Goal: Task Accomplishment & Management: Complete application form

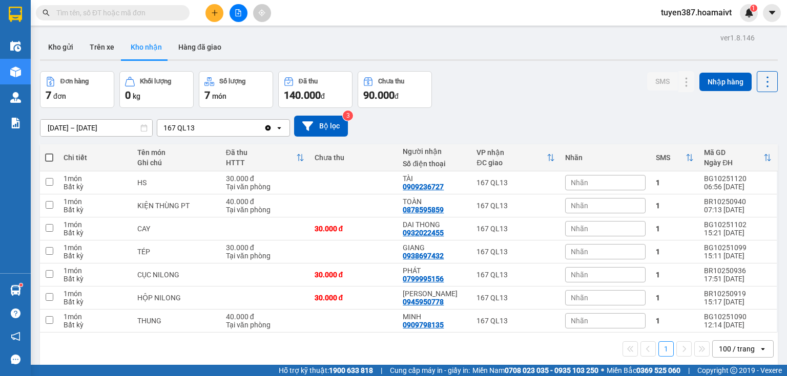
click at [220, 11] on button at bounding box center [214, 13] width 18 height 18
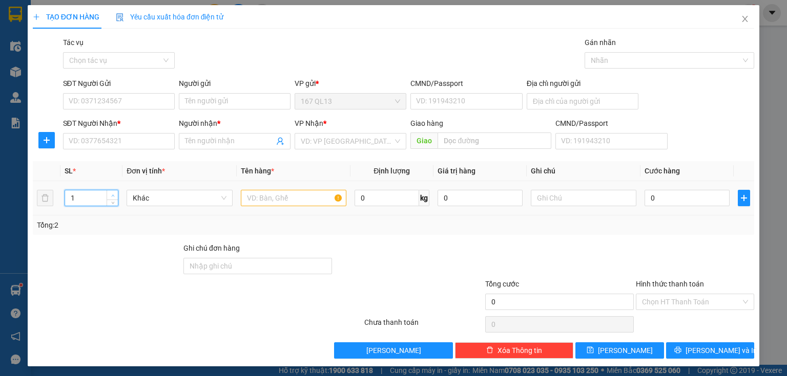
type input "2"
click at [112, 194] on icon "up" at bounding box center [113, 196] width 4 height 4
click at [312, 199] on input "text" at bounding box center [293, 198] width 105 height 16
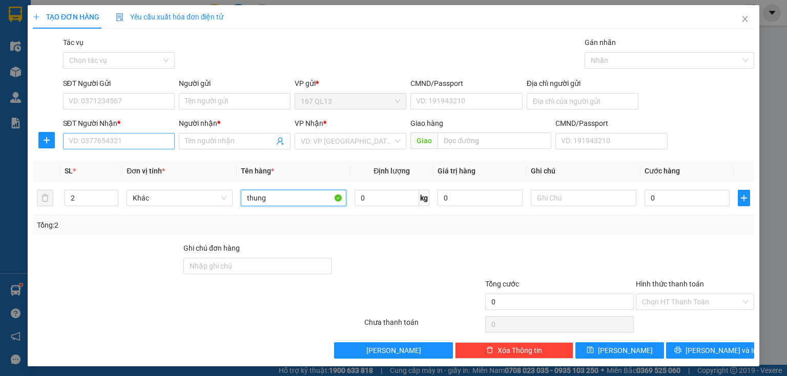
type input "thung"
click at [142, 147] on input "SĐT Người Nhận *" at bounding box center [119, 141] width 112 height 16
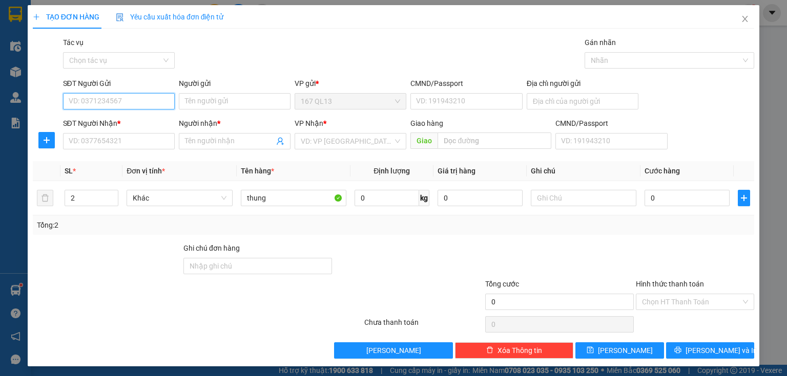
drag, startPoint x: 129, startPoint y: 97, endPoint x: 136, endPoint y: 72, distance: 26.0
click at [132, 86] on div "SĐT Người Gửi VD: 0371234567" at bounding box center [119, 96] width 112 height 36
click at [118, 99] on input "0962092241" at bounding box center [119, 101] width 112 height 16
click at [112, 102] on input "0962092241" at bounding box center [119, 101] width 112 height 16
click at [125, 102] on input "0962092241" at bounding box center [119, 101] width 112 height 16
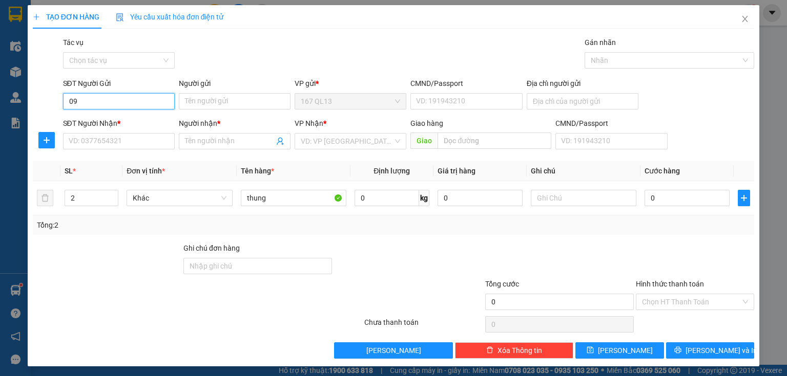
type input "0"
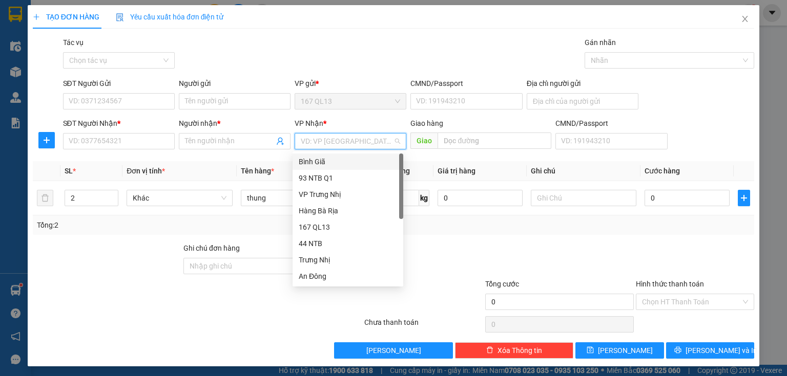
click at [354, 146] on input "search" at bounding box center [347, 141] width 92 height 15
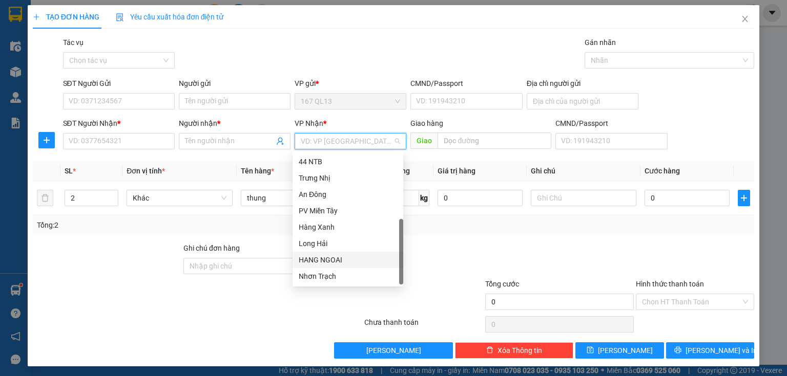
click at [346, 263] on div "HANG NGOAI" at bounding box center [348, 260] width 98 height 11
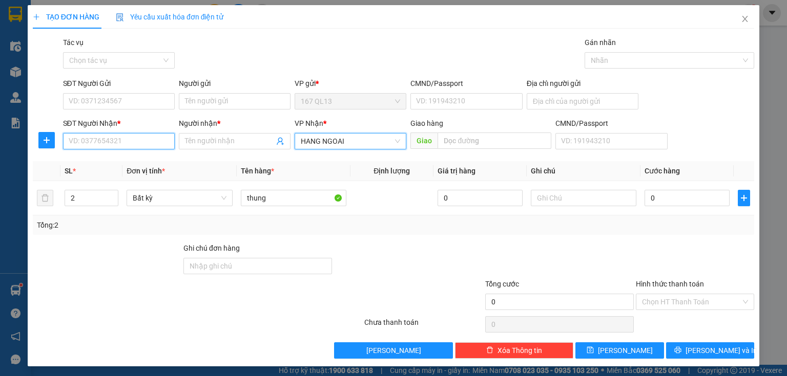
click at [149, 146] on input "SĐT Người Nhận *" at bounding box center [119, 141] width 112 height 16
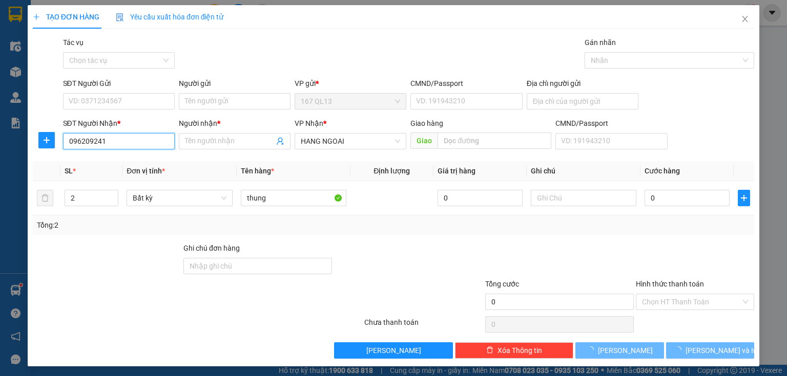
type input "0962092412"
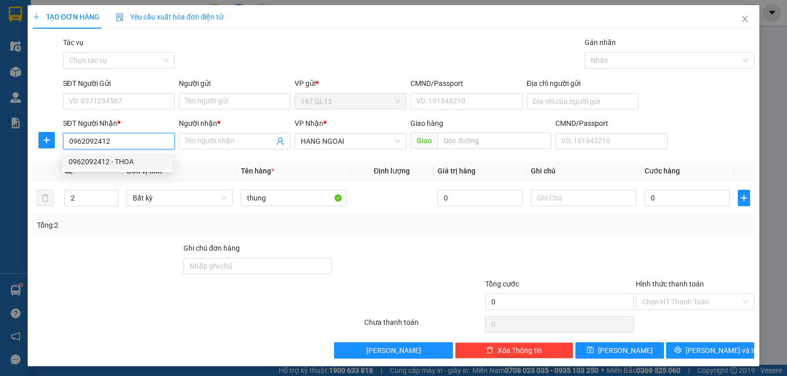
click at [104, 165] on div "0962092412 - THOA" at bounding box center [118, 161] width 98 height 11
type input "THOA"
type input "[PERSON_NAME]"
type input "0962092412"
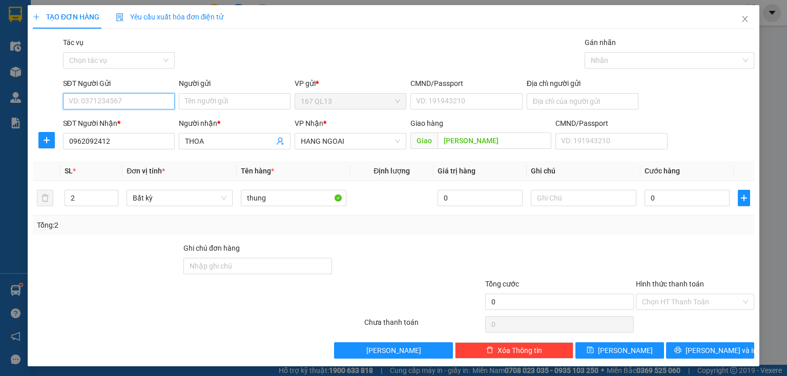
click at [155, 100] on input "SĐT Người Gửi" at bounding box center [119, 101] width 112 height 16
click at [109, 122] on div "0908269256 - hung" at bounding box center [118, 121] width 98 height 11
type input "0908269256"
type input "hung"
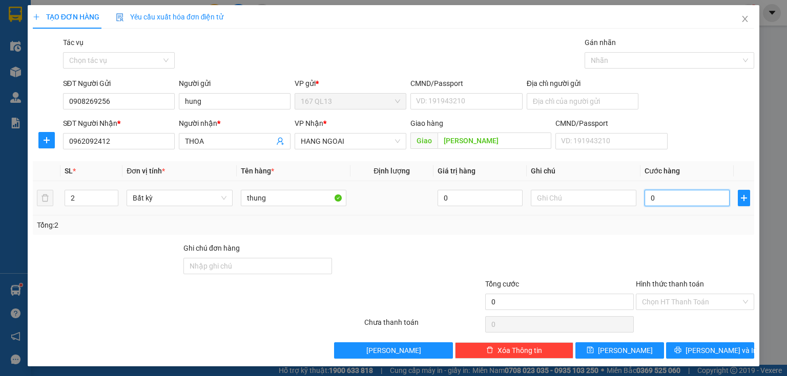
click at [675, 200] on input "0" at bounding box center [686, 198] width 85 height 16
type input "8"
type input "80"
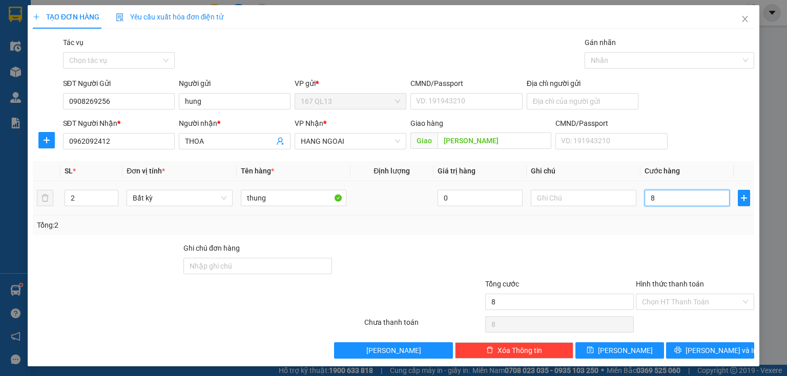
type input "80"
type input "80.000"
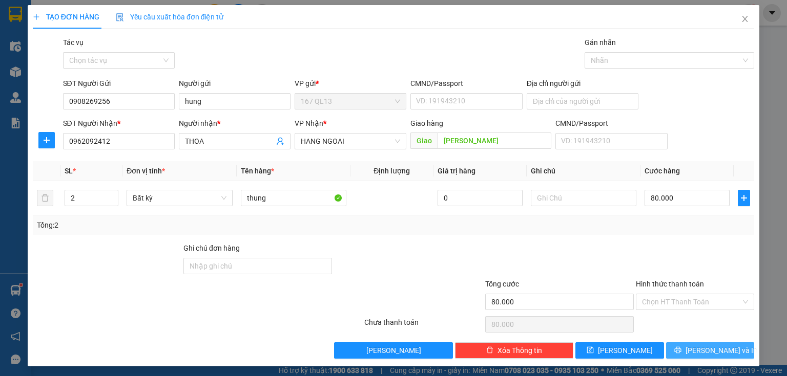
click at [676, 352] on button "[PERSON_NAME] và In" at bounding box center [710, 351] width 89 height 16
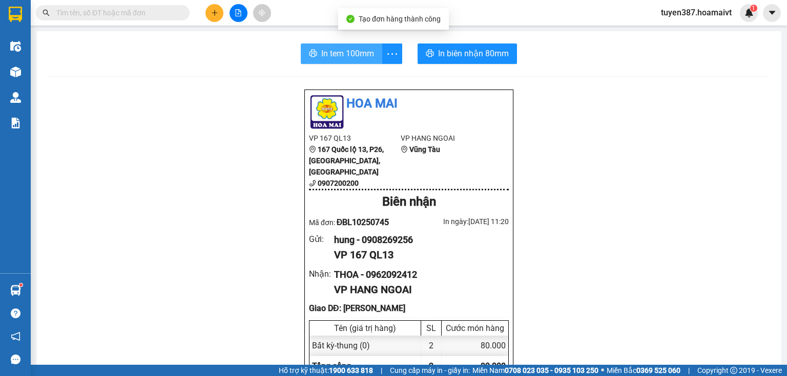
click at [351, 51] on span "In tem 100mm" at bounding box center [347, 53] width 53 height 13
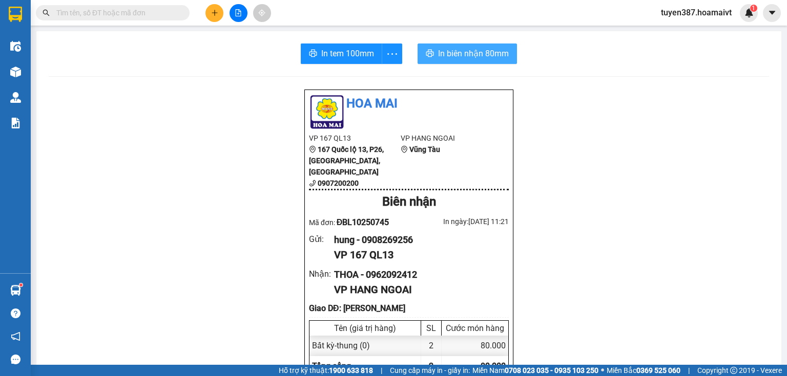
click at [463, 53] on span "In biên nhận 80mm" at bounding box center [473, 53] width 71 height 13
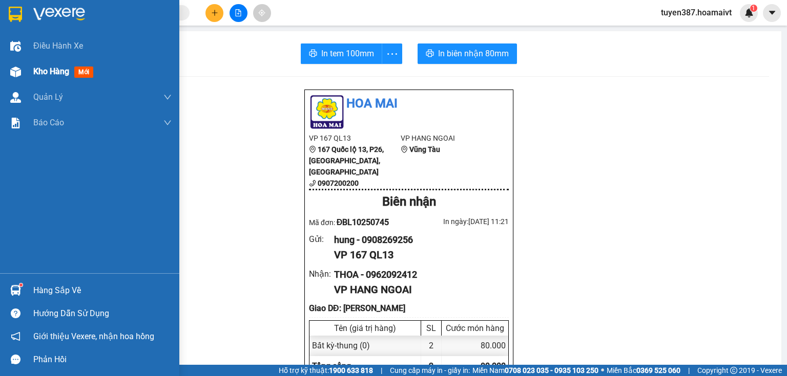
drag, startPoint x: 20, startPoint y: 78, endPoint x: 4, endPoint y: 79, distance: 16.4
click at [18, 78] on div at bounding box center [16, 72] width 18 height 18
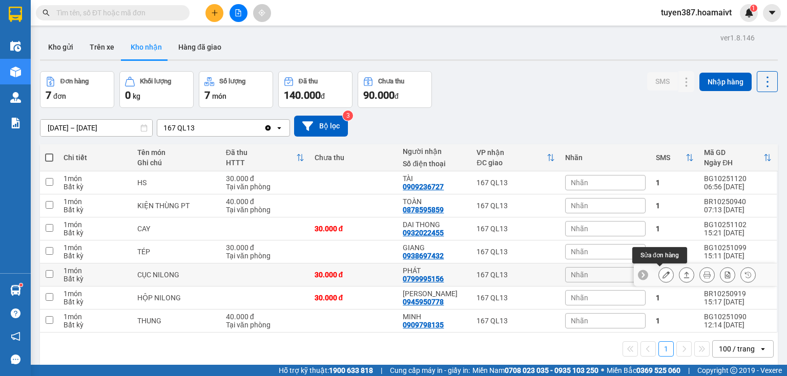
click at [662, 273] on icon at bounding box center [665, 274] width 7 height 7
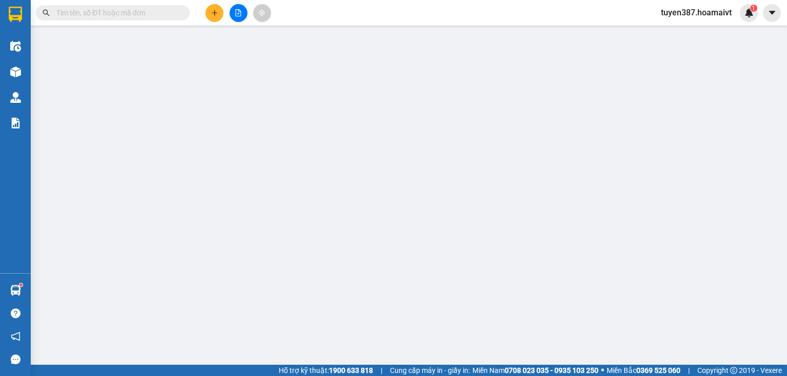
type input "0989397496"
type input "phú"
type input "0799995156"
type input "PHÁT"
type input "30.000"
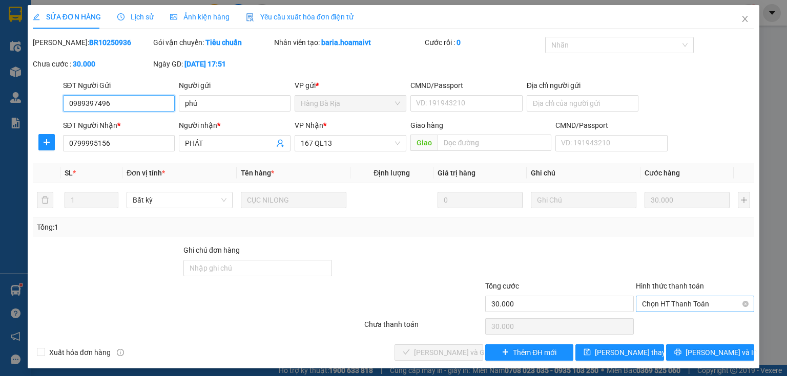
click at [681, 300] on span "Chọn HT Thanh Toán" at bounding box center [695, 304] width 106 height 15
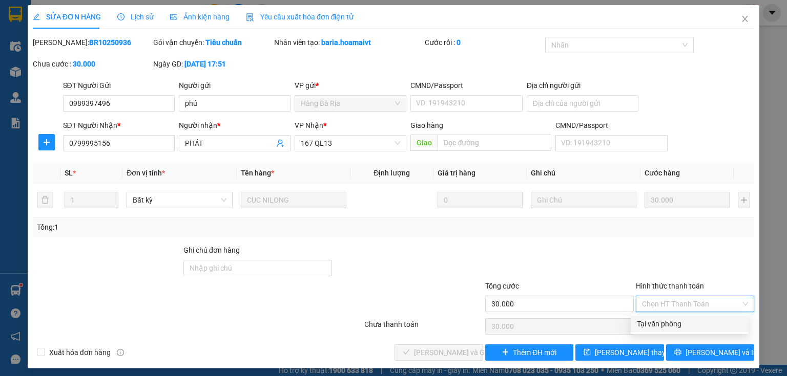
drag, startPoint x: 665, startPoint y: 322, endPoint x: 648, endPoint y: 323, distance: 16.9
click at [663, 322] on div "Tại văn phòng" at bounding box center [689, 324] width 105 height 11
type input "0"
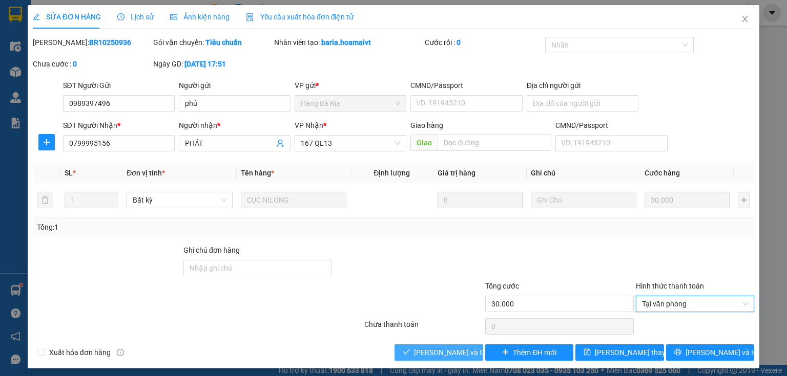
click at [460, 354] on span "[PERSON_NAME] và Giao hàng" at bounding box center [463, 352] width 98 height 11
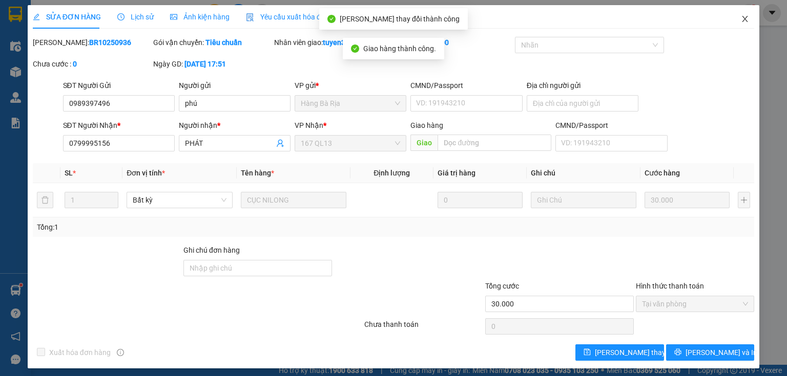
click at [740, 16] on icon "close" at bounding box center [744, 19] width 8 height 8
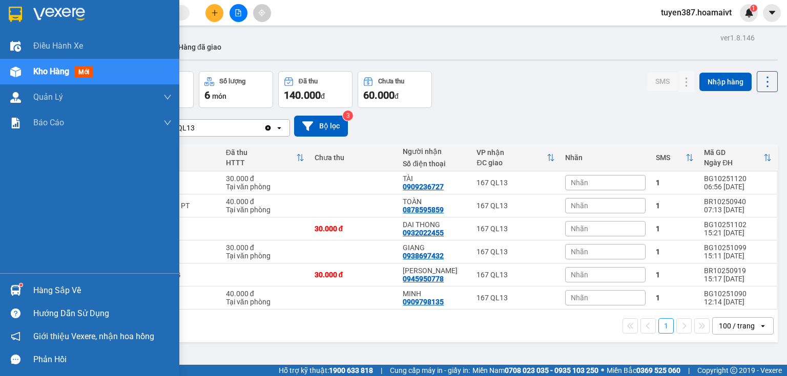
click at [20, 288] on img at bounding box center [15, 290] width 11 height 11
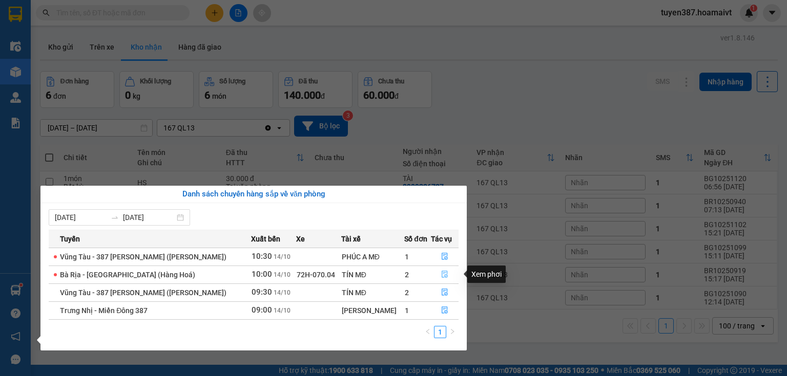
click at [441, 271] on icon "file-done" at bounding box center [444, 274] width 7 height 7
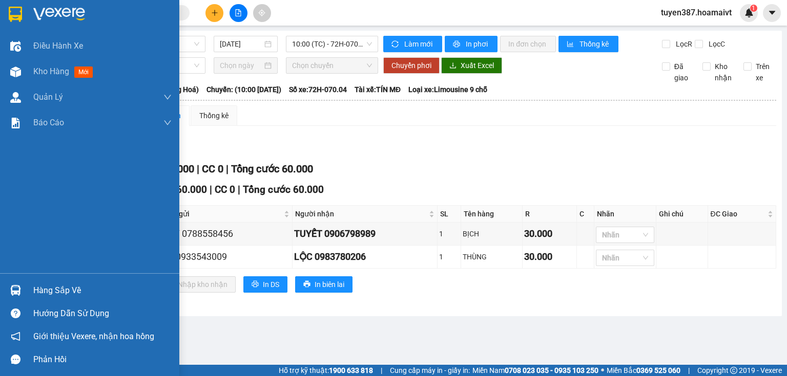
click at [22, 291] on div at bounding box center [16, 291] width 18 height 18
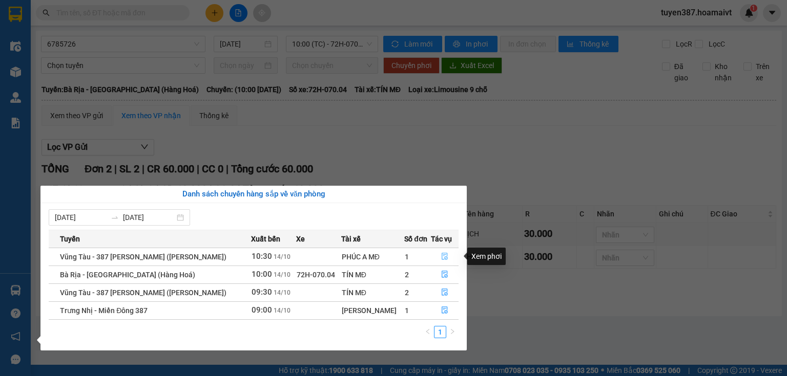
click at [443, 259] on icon "file-done" at bounding box center [444, 256] width 6 height 7
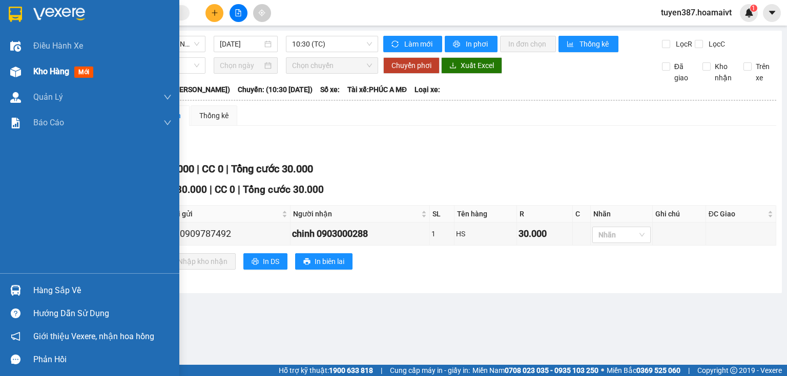
click at [12, 70] on img at bounding box center [15, 72] width 11 height 11
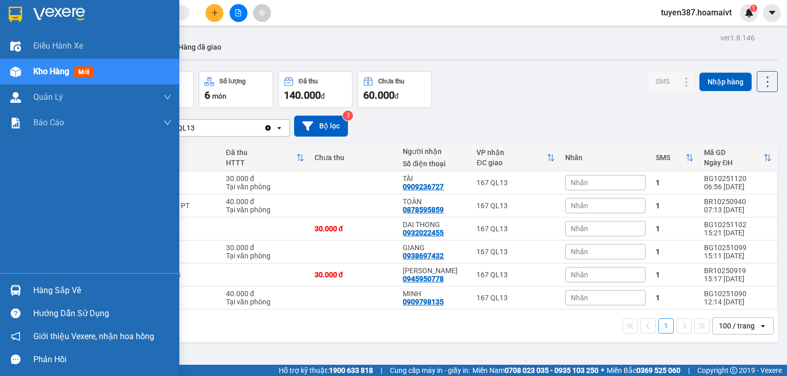
drag, startPoint x: 12, startPoint y: 285, endPoint x: 72, endPoint y: 284, distance: 59.9
click at [13, 285] on img at bounding box center [15, 290] width 11 height 11
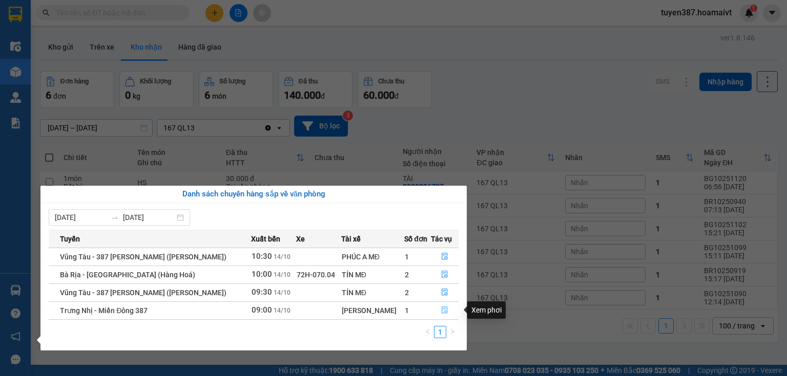
click at [442, 304] on button "button" at bounding box center [444, 311] width 27 height 16
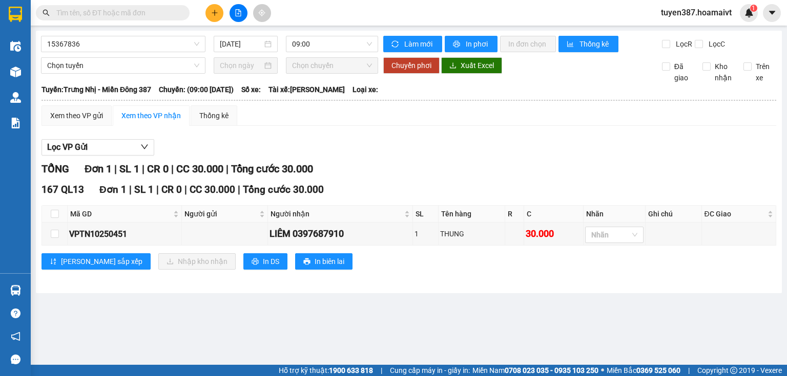
click at [436, 128] on div "Xem theo VP gửi Xem theo VP nhận Thống kê Lọc VP Gửi TỔNG Đơn 1 | SL 1 | CR 0 …" at bounding box center [408, 193] width 734 height 177
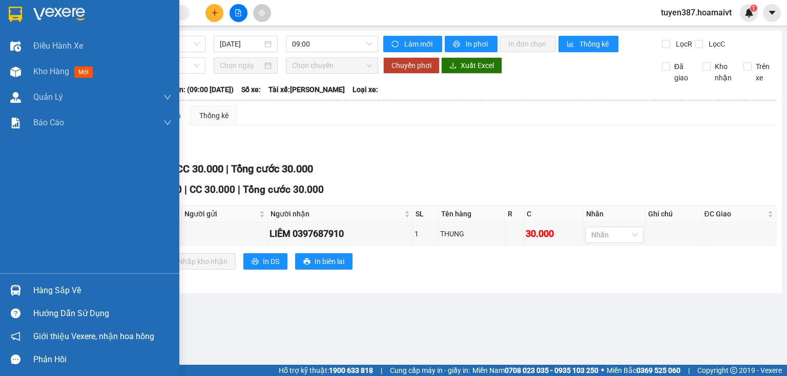
click at [20, 290] on img at bounding box center [15, 290] width 11 height 11
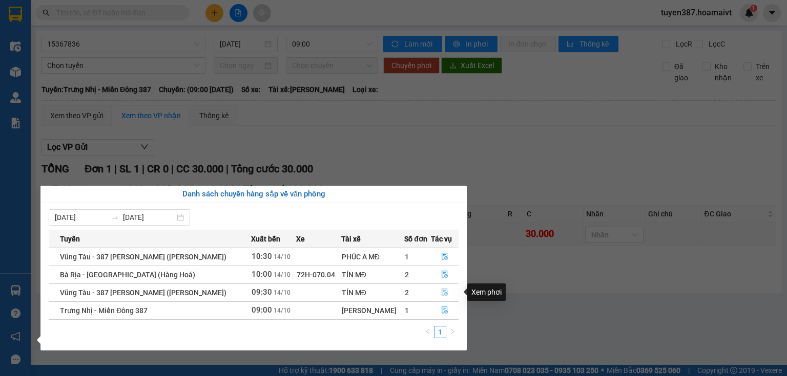
click at [441, 293] on icon "file-done" at bounding box center [444, 292] width 7 height 7
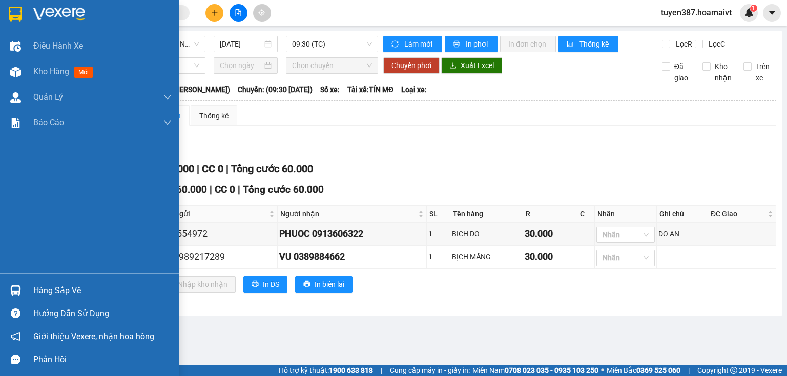
click at [0, 289] on div "Hàng sắp về" at bounding box center [89, 290] width 179 height 23
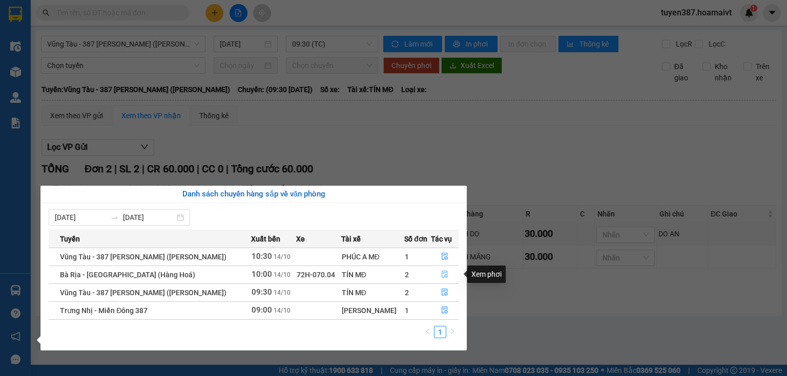
click at [444, 272] on icon "file-done" at bounding box center [444, 274] width 6 height 7
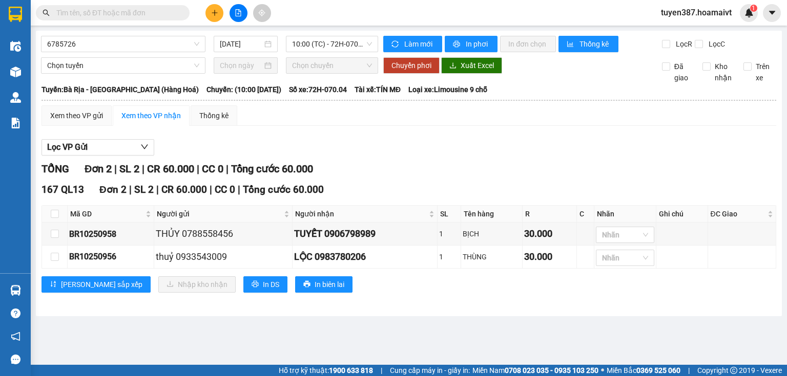
click at [438, 153] on div "Lọc VP Gửi" at bounding box center [408, 147] width 734 height 17
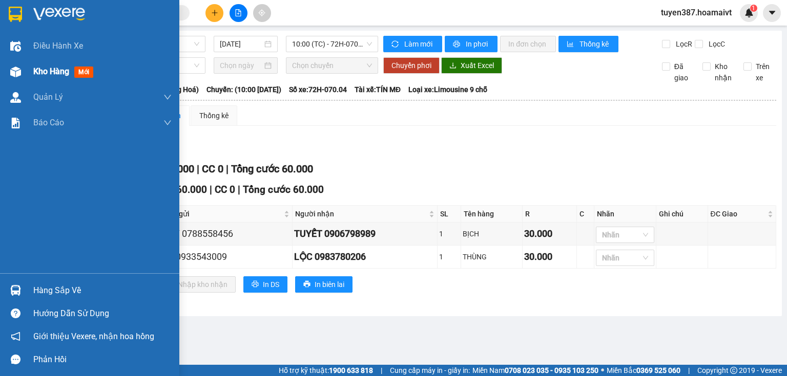
click at [10, 76] on img at bounding box center [15, 72] width 11 height 11
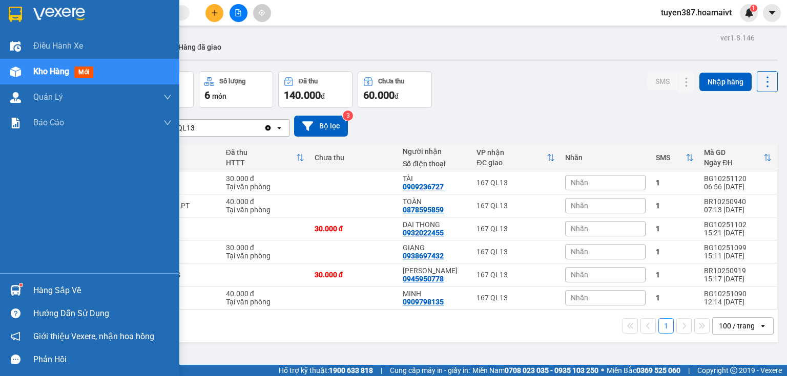
click at [13, 297] on div at bounding box center [16, 291] width 18 height 18
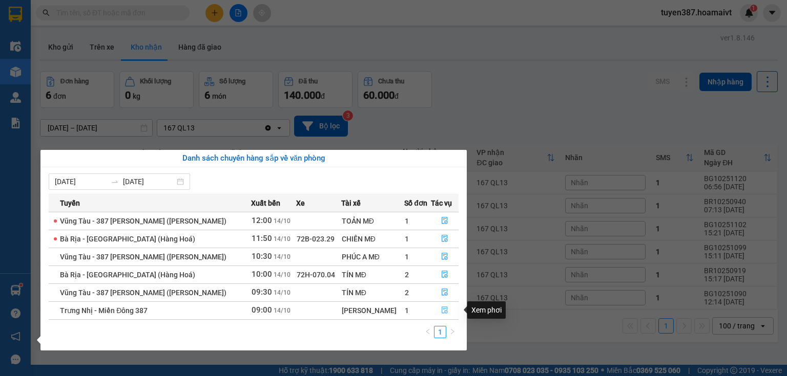
click at [441, 311] on icon "file-done" at bounding box center [444, 310] width 7 height 7
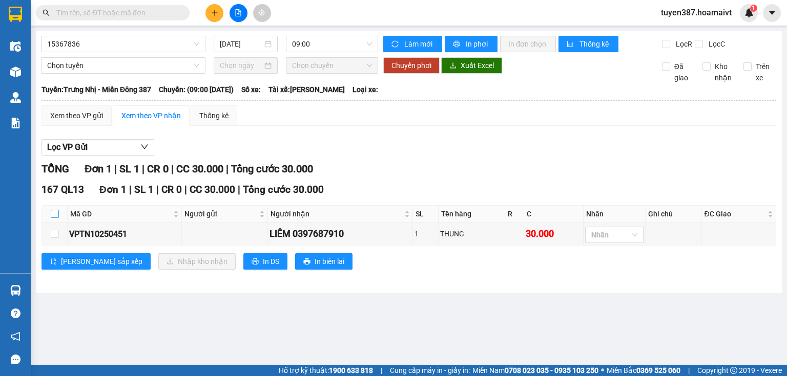
click at [55, 213] on input "checkbox" at bounding box center [55, 214] width 8 height 8
checkbox input "true"
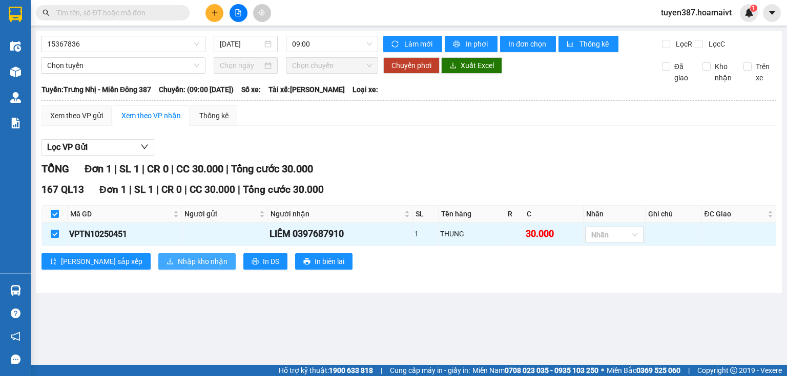
click at [178, 259] on span "Nhập kho nhận" at bounding box center [203, 261] width 50 height 11
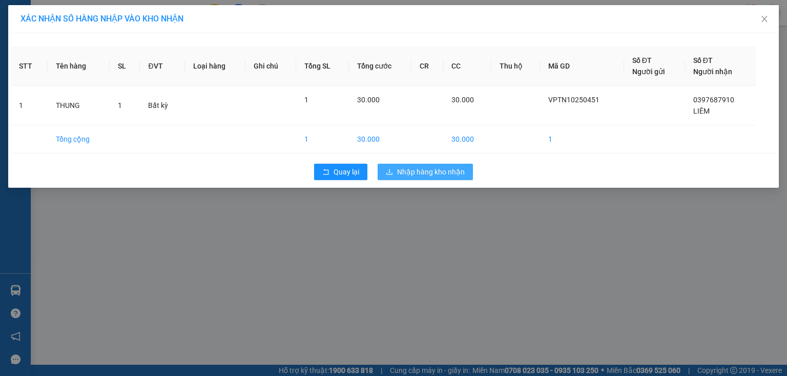
click at [414, 178] on button "Nhập hàng kho nhận" at bounding box center [424, 172] width 95 height 16
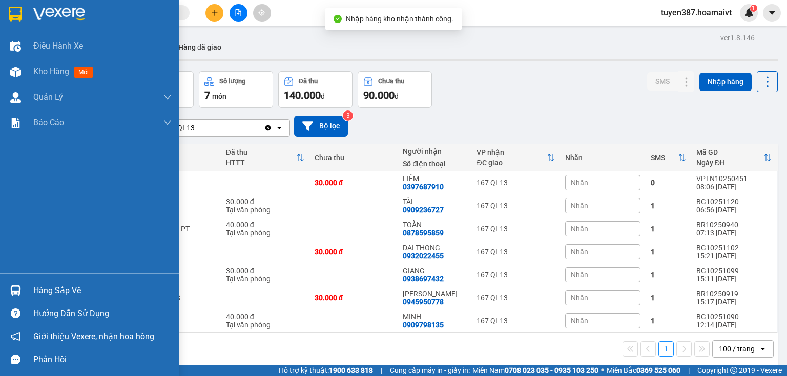
click at [25, 291] on div "Hàng sắp về" at bounding box center [89, 290] width 179 height 23
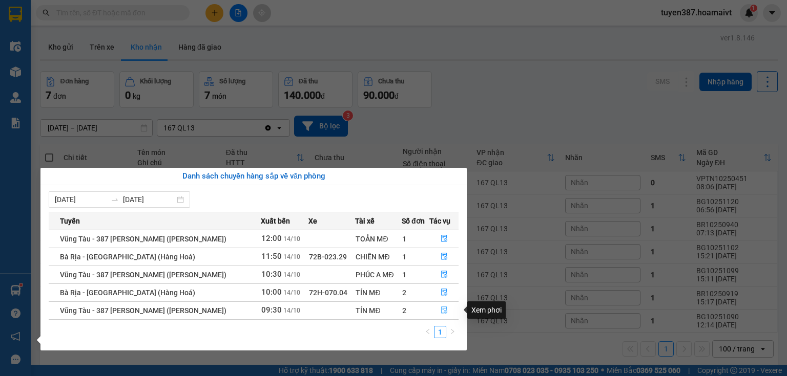
click at [446, 310] on icon "file-done" at bounding box center [443, 310] width 7 height 7
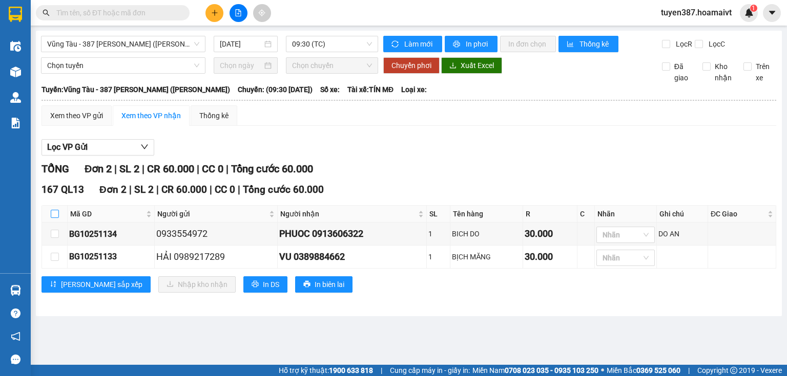
click at [55, 210] on input "checkbox" at bounding box center [55, 214] width 8 height 8
checkbox input "true"
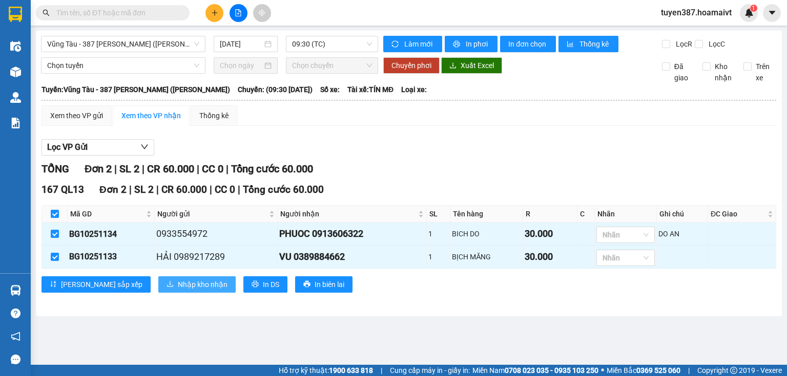
click at [178, 283] on span "Nhập kho nhận" at bounding box center [203, 284] width 50 height 11
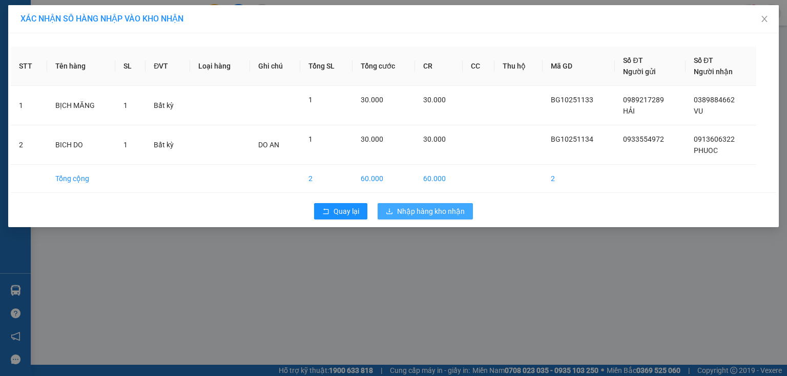
click at [430, 213] on span "Nhập hàng kho nhận" at bounding box center [431, 211] width 68 height 11
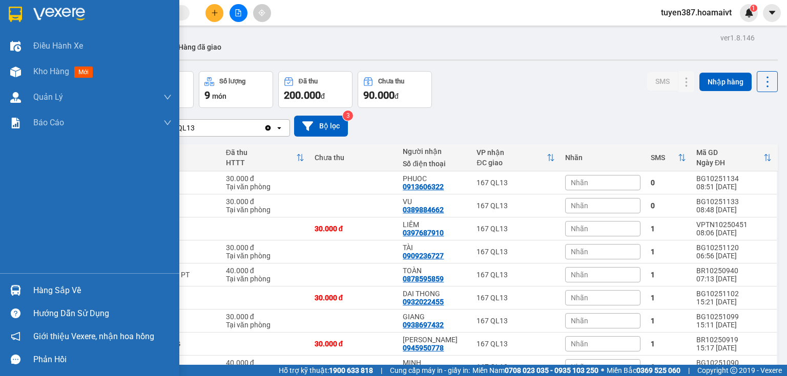
click at [18, 291] on img at bounding box center [15, 290] width 11 height 11
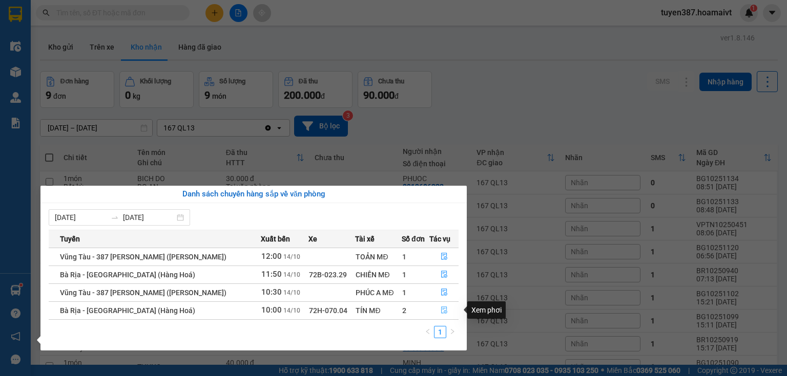
click at [443, 307] on icon "file-done" at bounding box center [443, 310] width 7 height 7
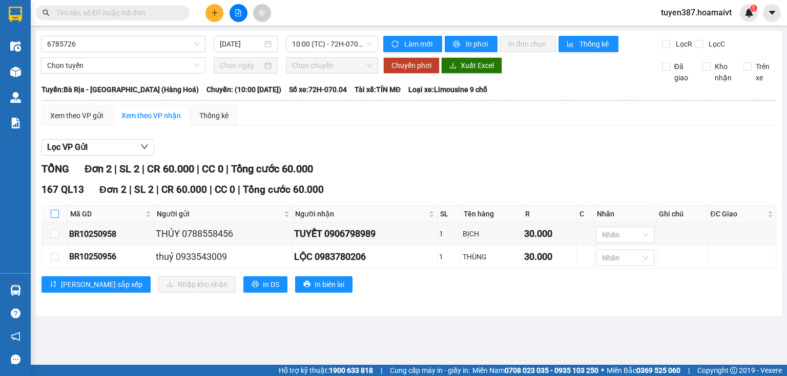
click at [53, 213] on input "checkbox" at bounding box center [55, 214] width 8 height 8
checkbox input "true"
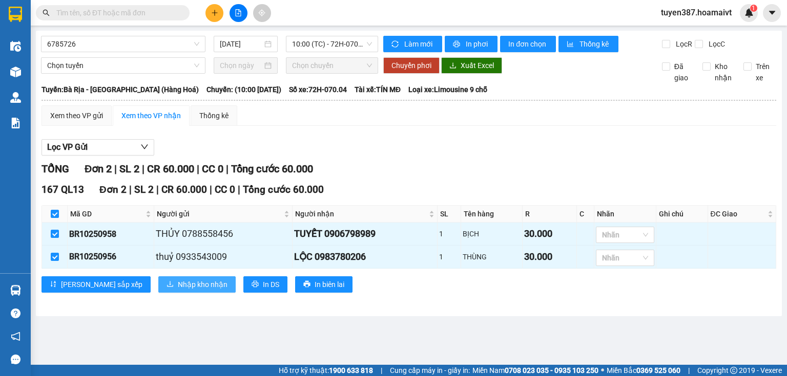
click at [178, 280] on span "Nhập kho nhận" at bounding box center [203, 284] width 50 height 11
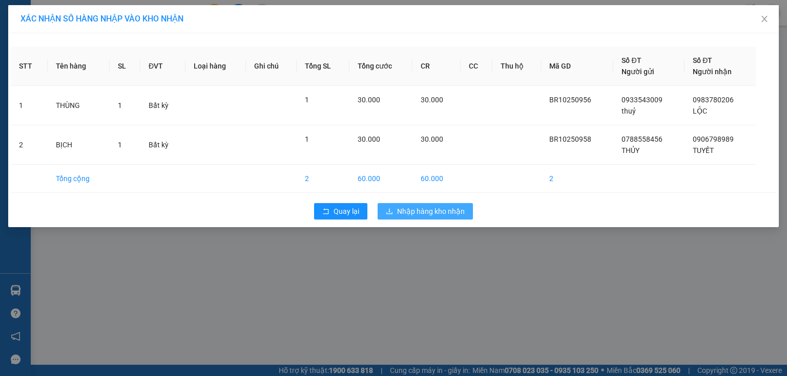
click at [457, 213] on span "Nhập hàng kho nhận" at bounding box center [431, 211] width 68 height 11
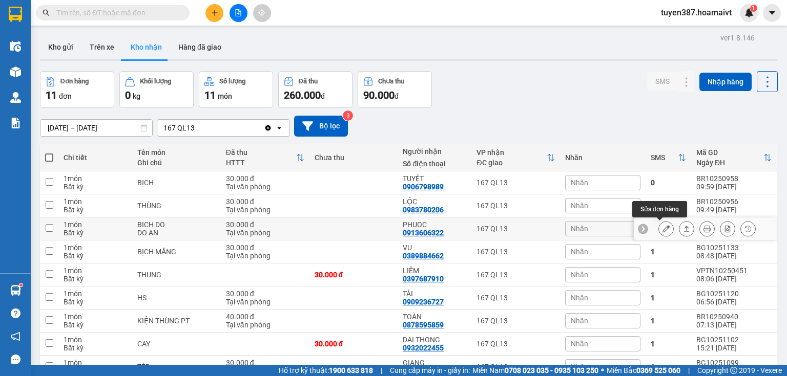
click at [662, 229] on icon at bounding box center [665, 228] width 7 height 7
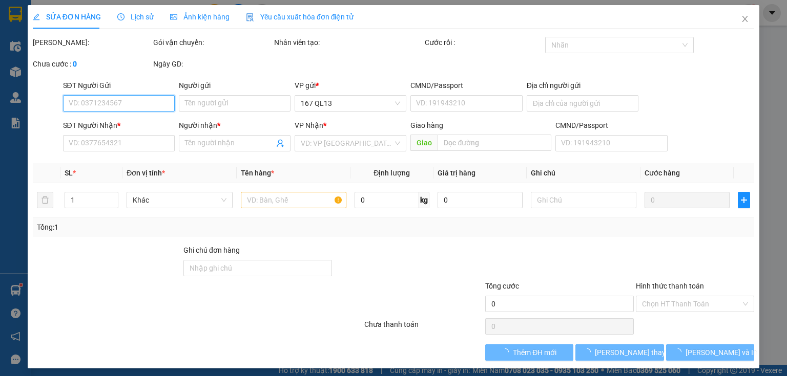
type input "0933554972"
type input "0913606322"
type input "PHUOC"
type input "30.000"
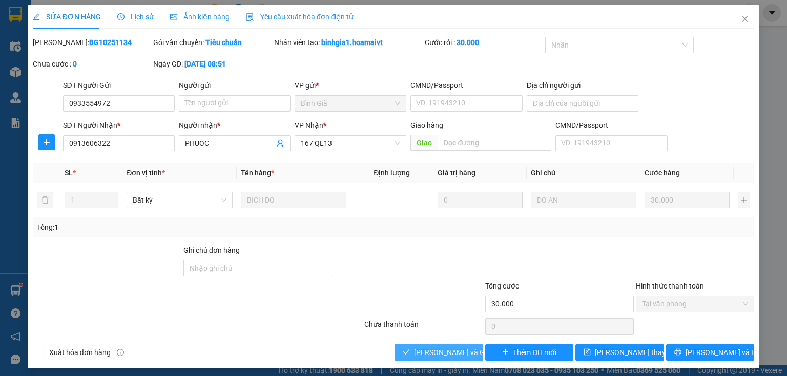
click at [460, 354] on span "[PERSON_NAME] và Giao hàng" at bounding box center [463, 352] width 98 height 11
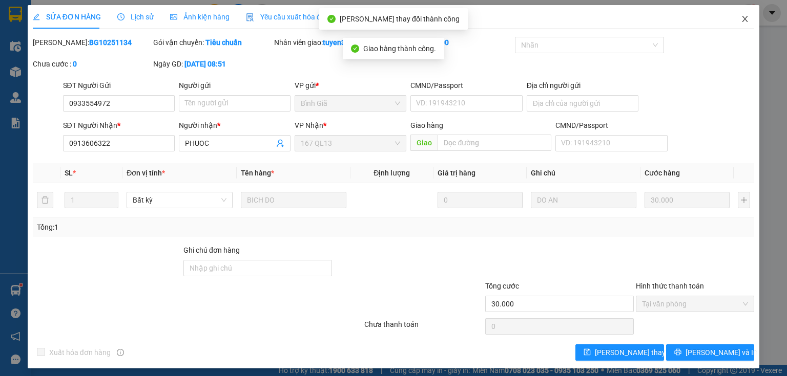
click at [742, 20] on icon "close" at bounding box center [745, 19] width 6 height 6
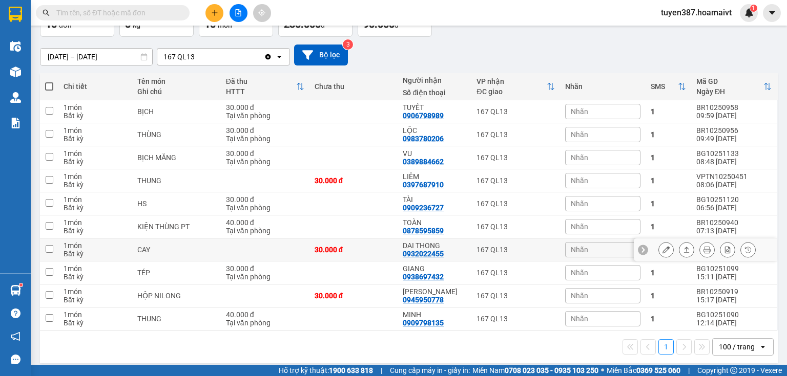
scroll to position [77, 0]
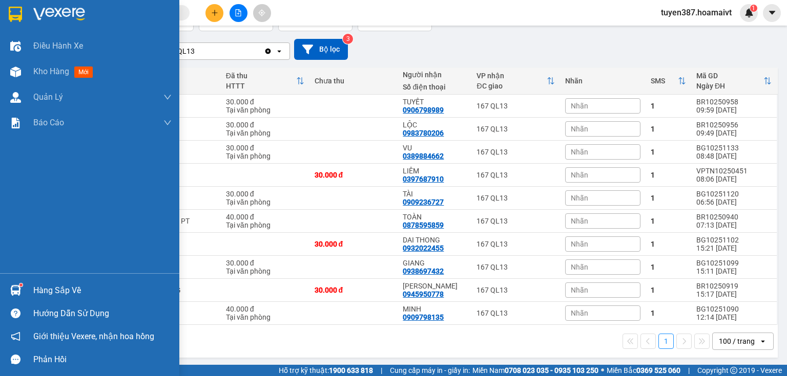
click at [18, 293] on img at bounding box center [15, 290] width 11 height 11
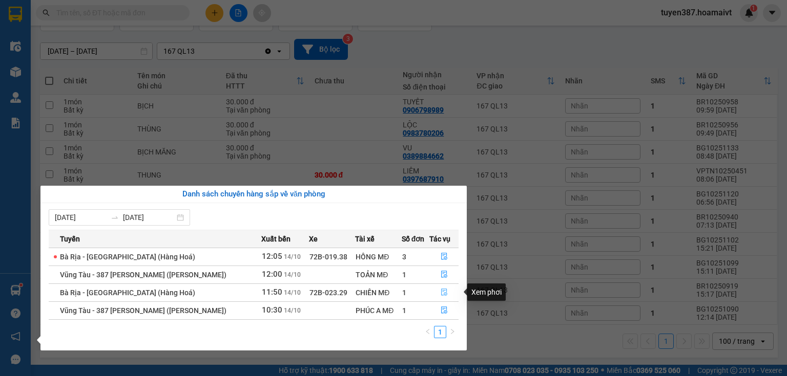
click at [442, 292] on icon "file-done" at bounding box center [444, 292] width 6 height 7
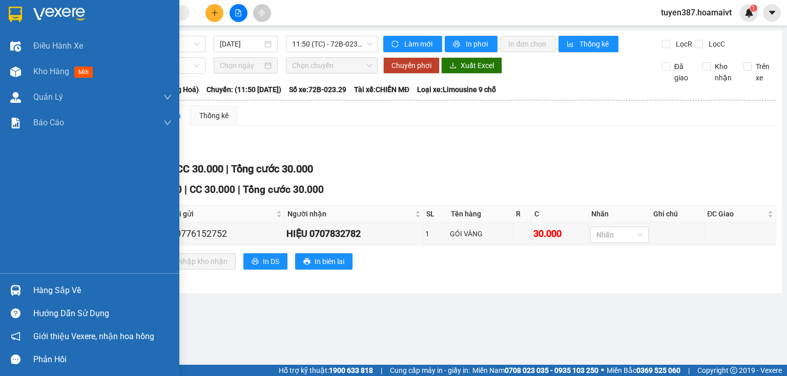
click at [17, 289] on img at bounding box center [15, 290] width 11 height 11
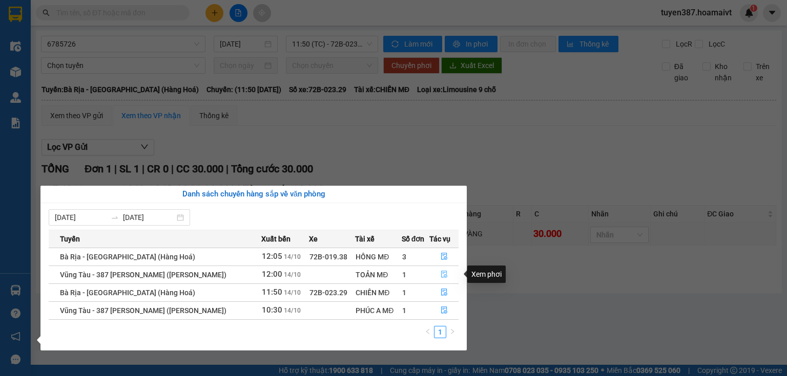
click at [440, 274] on icon "file-done" at bounding box center [443, 274] width 7 height 7
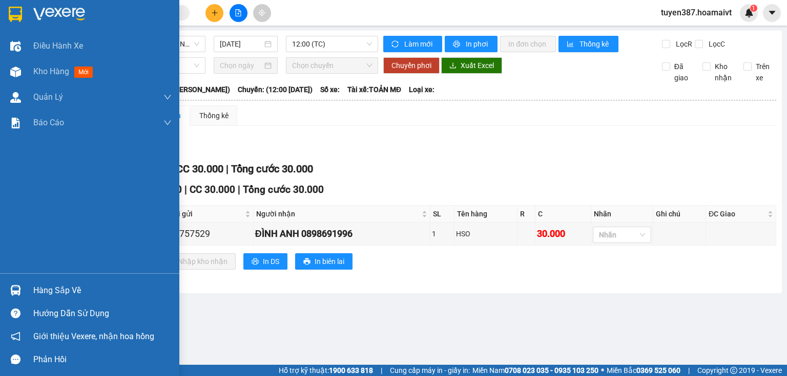
click at [14, 286] on img at bounding box center [15, 290] width 11 height 11
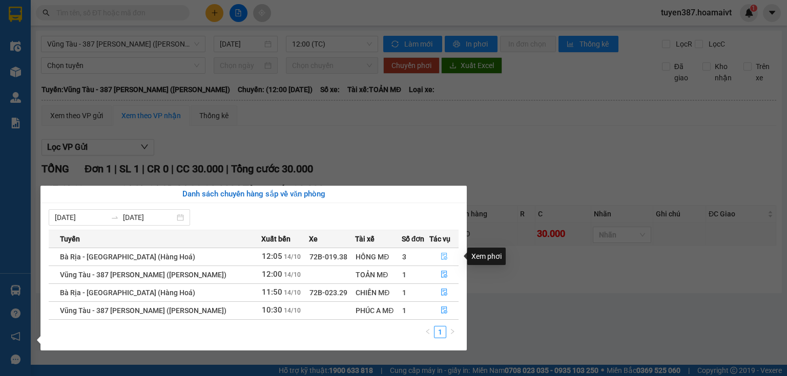
click at [447, 254] on button "button" at bounding box center [444, 257] width 28 height 16
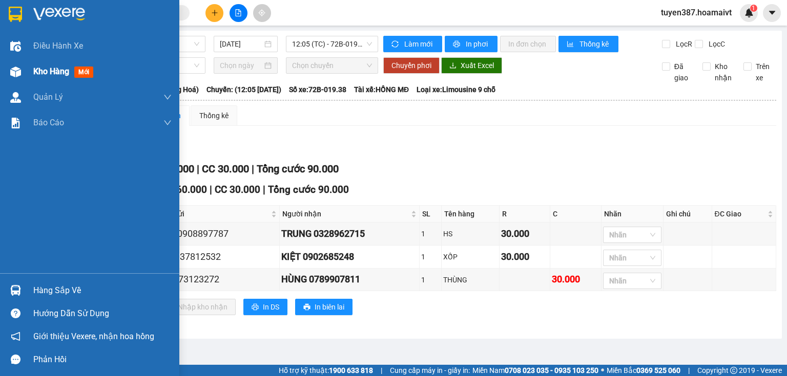
click at [14, 72] on img at bounding box center [15, 72] width 11 height 11
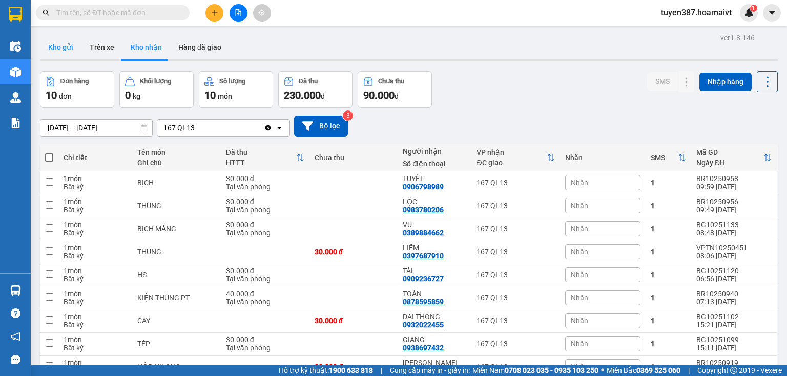
click at [66, 50] on button "Kho gửi" at bounding box center [60, 47] width 41 height 25
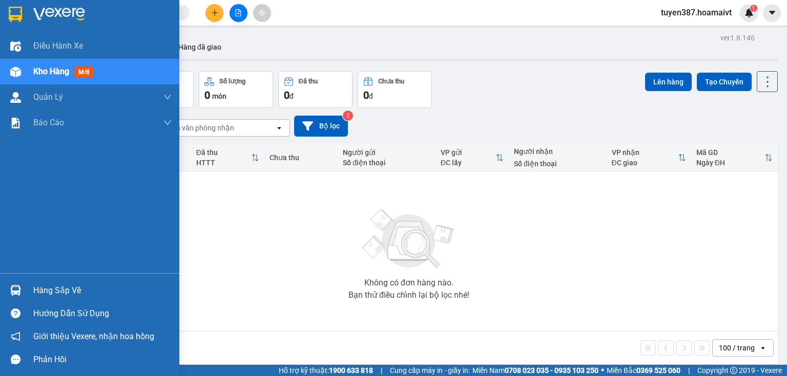
click at [23, 292] on div at bounding box center [16, 291] width 18 height 18
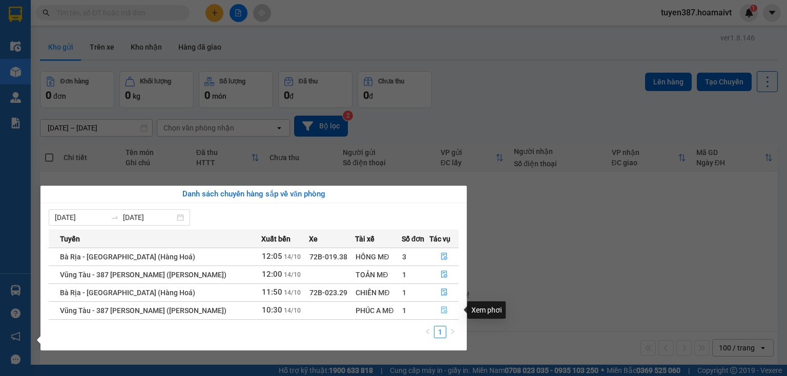
click at [447, 312] on button "button" at bounding box center [444, 311] width 28 height 16
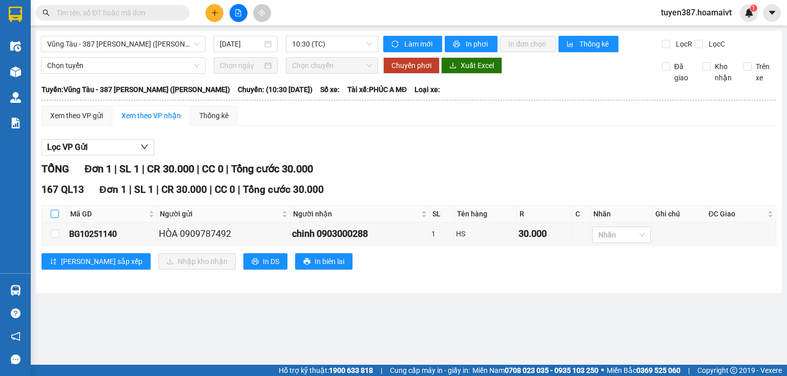
click at [54, 215] on input "checkbox" at bounding box center [55, 214] width 8 height 8
checkbox input "true"
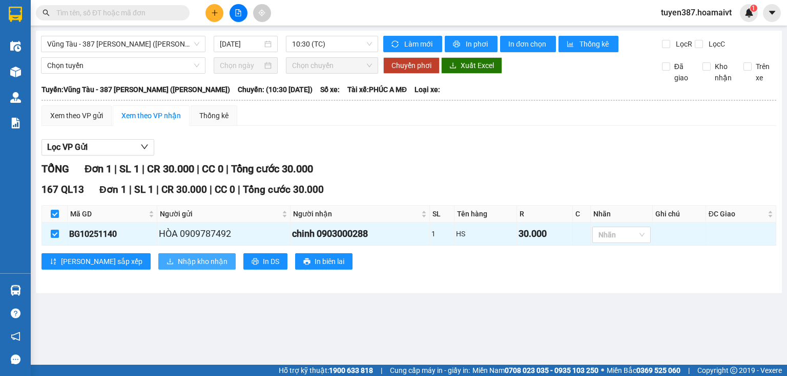
click at [178, 263] on span "Nhập kho nhận" at bounding box center [203, 261] width 50 height 11
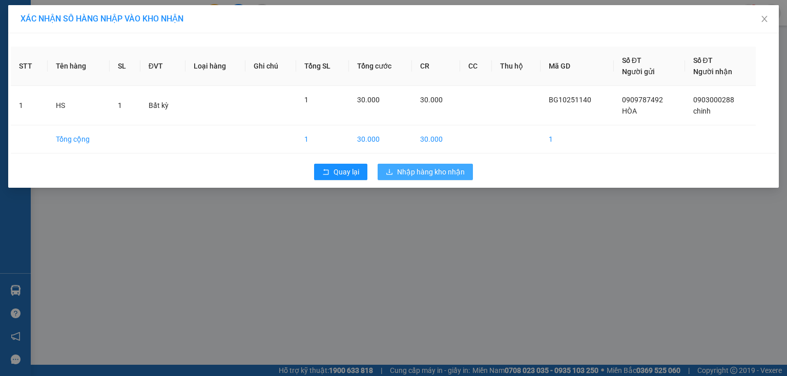
click at [416, 168] on span "Nhập hàng kho nhận" at bounding box center [431, 171] width 68 height 11
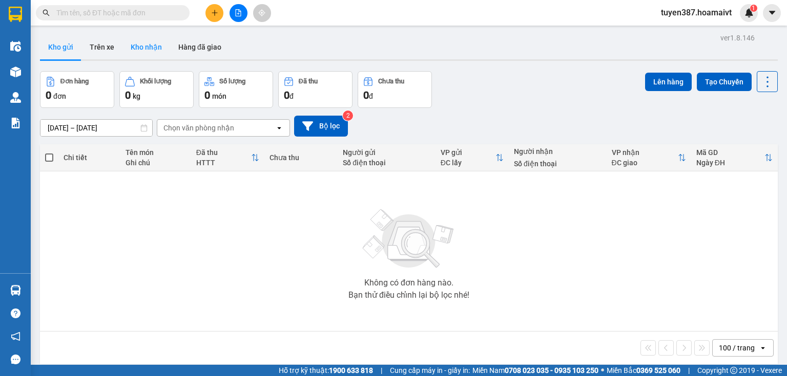
click at [147, 52] on button "Kho nhận" at bounding box center [146, 47] width 48 height 25
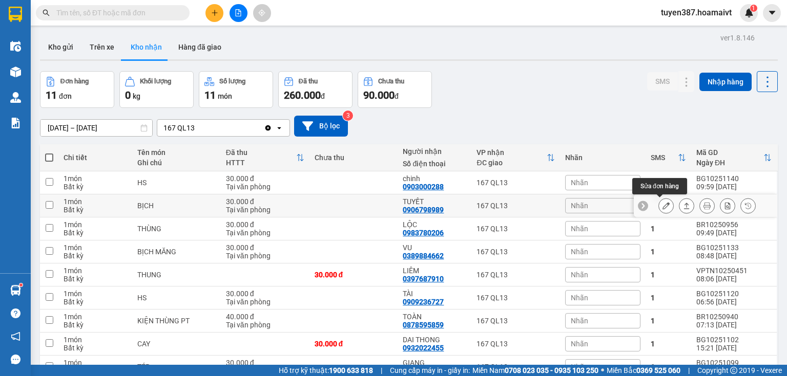
click at [662, 208] on icon at bounding box center [665, 205] width 7 height 7
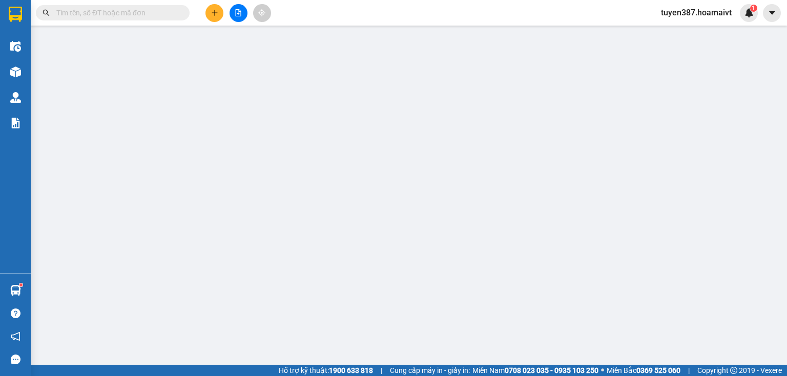
type input "0788558456"
type input "THỦY"
type input "0906798989"
type input "TUYẾT"
type input "30.000"
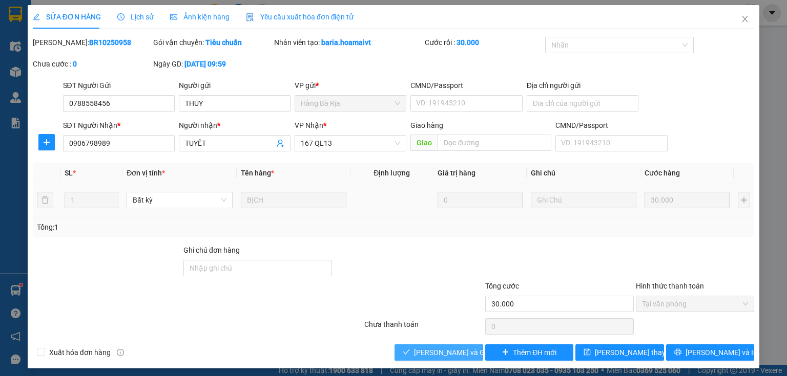
drag, startPoint x: 449, startPoint y: 355, endPoint x: 537, endPoint y: 193, distance: 184.9
click at [449, 353] on span "[PERSON_NAME] và Giao hàng" at bounding box center [463, 352] width 98 height 11
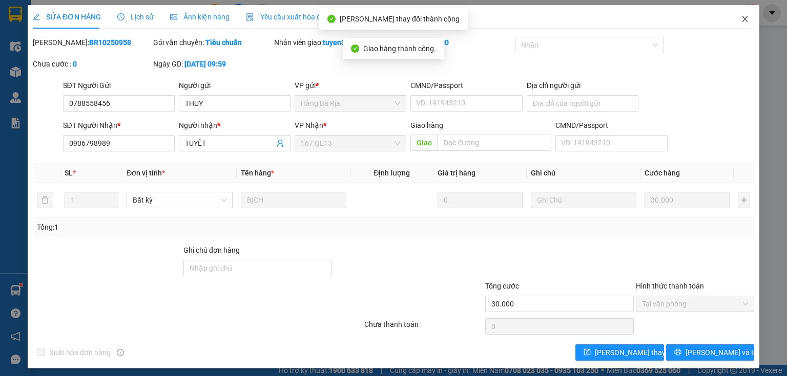
click at [742, 22] on icon "close" at bounding box center [745, 19] width 6 height 6
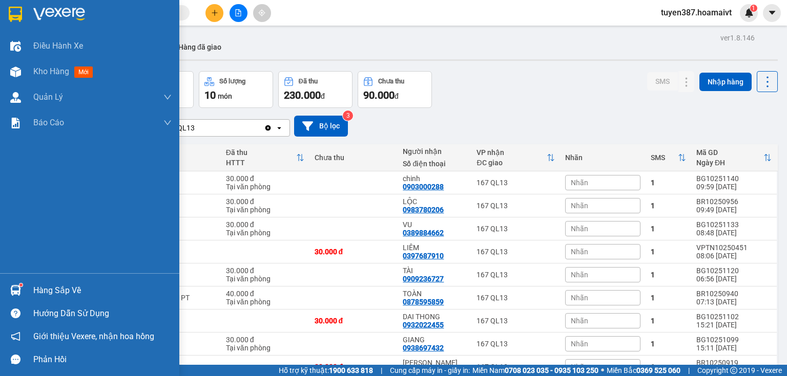
click at [35, 289] on div "Hàng sắp về" at bounding box center [102, 290] width 138 height 15
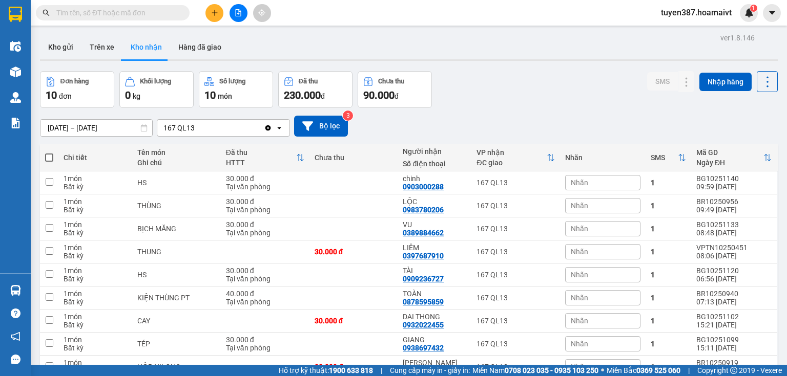
click at [493, 102] on section "Kết quả tìm kiếm ( 4 ) Bộ lọc Mã ĐH Trạng thái Món hàng Tổng cước Chưa cước Nhã…" at bounding box center [393, 188] width 787 height 376
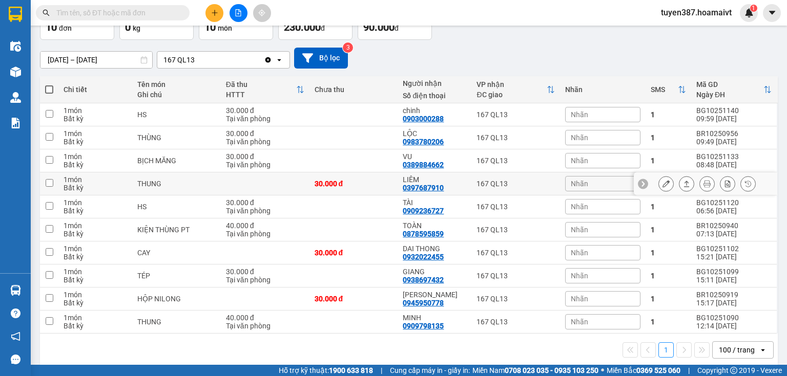
scroll to position [77, 0]
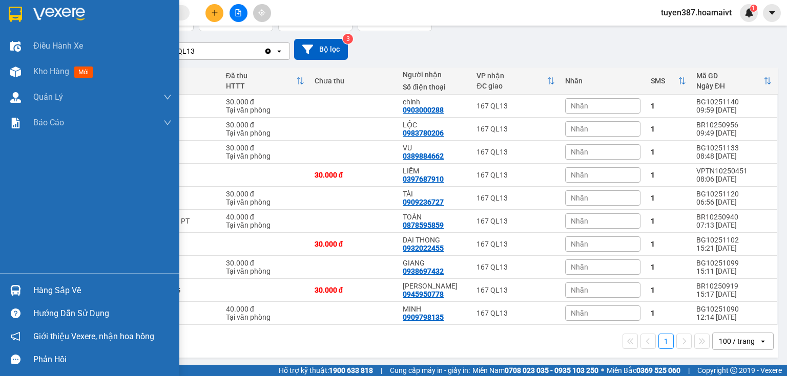
click at [15, 291] on img at bounding box center [15, 290] width 11 height 11
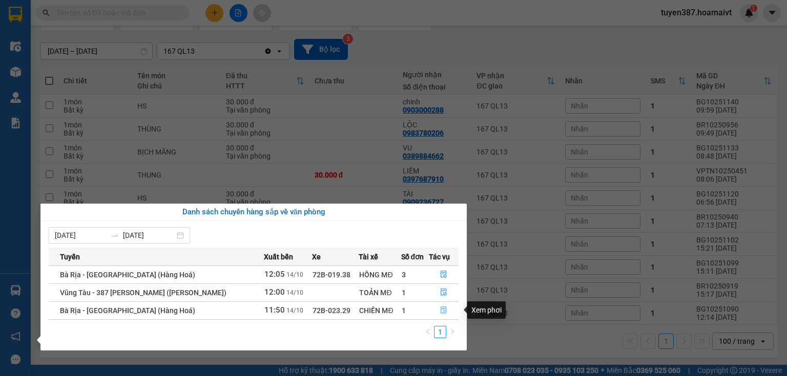
click at [440, 308] on icon "file-done" at bounding box center [443, 310] width 7 height 7
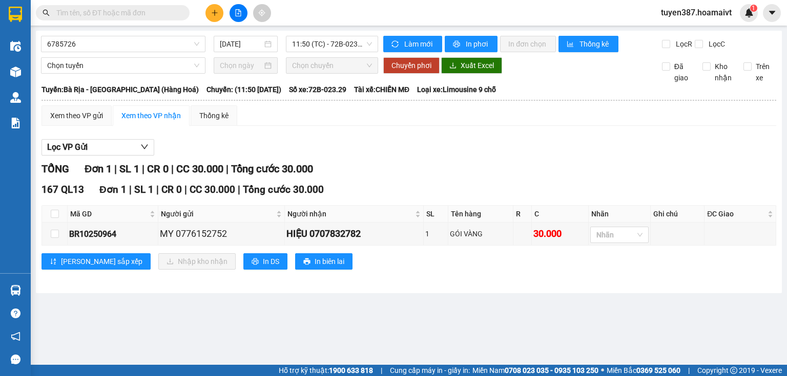
click at [393, 148] on div "Lọc VP Gửi" at bounding box center [408, 147] width 734 height 17
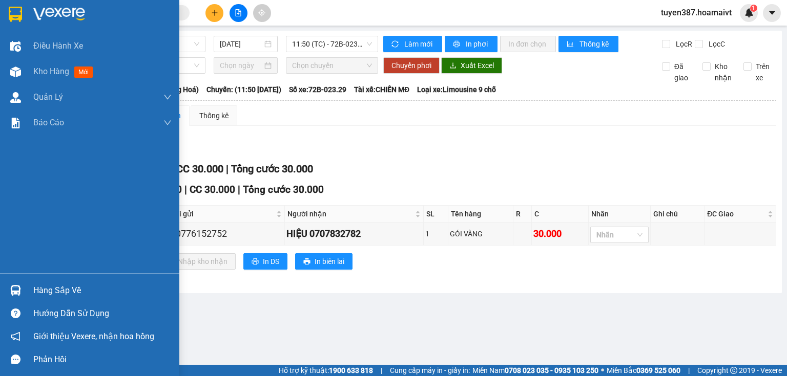
click at [15, 292] on img at bounding box center [15, 290] width 11 height 11
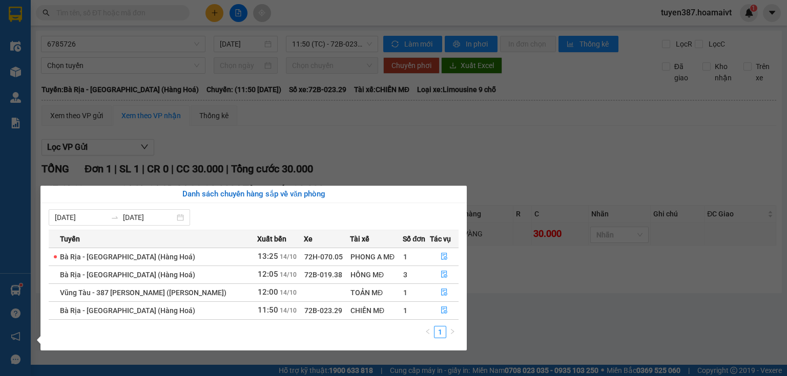
click at [330, 145] on section "Kết quả tìm kiếm ( 4 ) Bộ lọc Mã ĐH Trạng thái Món hàng Tổng cước Chưa cước Nhã…" at bounding box center [393, 188] width 787 height 376
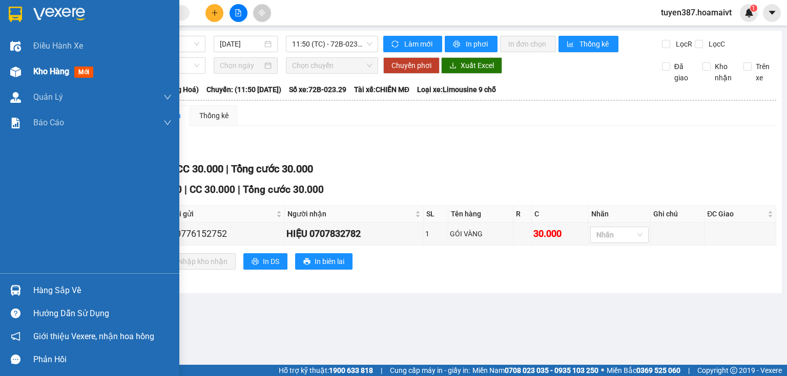
click at [17, 74] on img at bounding box center [15, 72] width 11 height 11
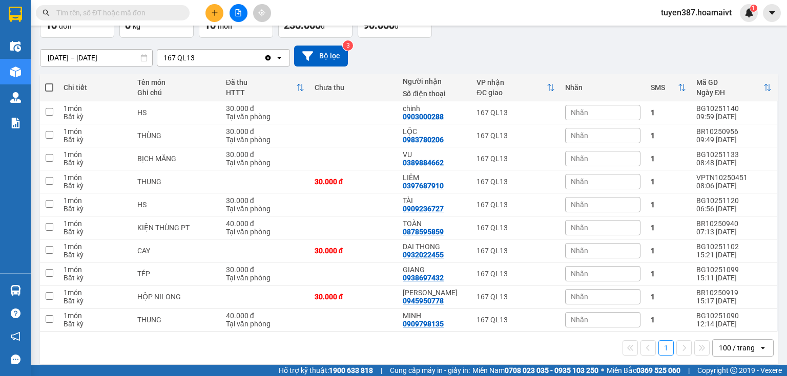
scroll to position [77, 0]
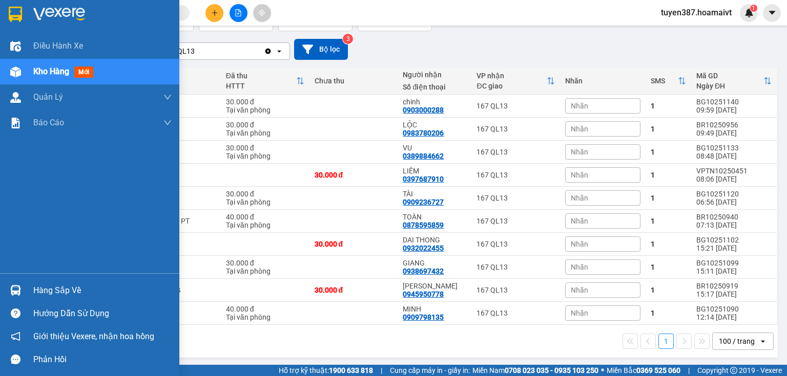
click at [18, 294] on img at bounding box center [15, 290] width 11 height 11
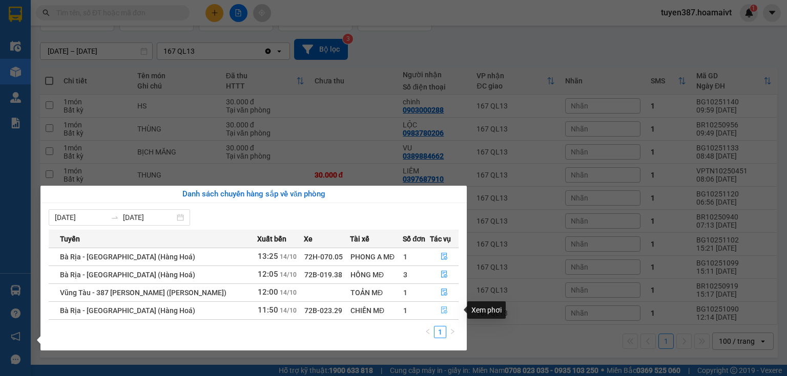
click at [443, 309] on icon "file-done" at bounding box center [443, 310] width 7 height 7
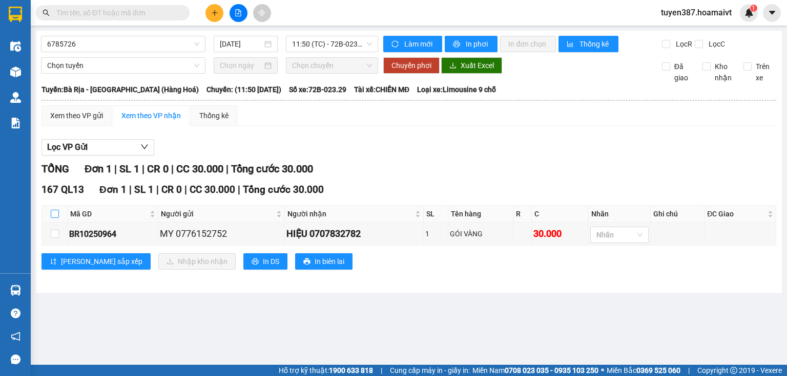
click at [53, 211] on input "checkbox" at bounding box center [55, 214] width 8 height 8
checkbox input "true"
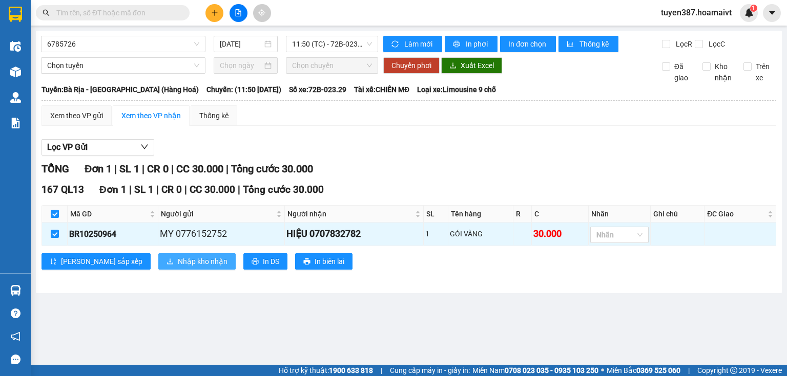
click at [178, 263] on span "Nhập kho nhận" at bounding box center [203, 261] width 50 height 11
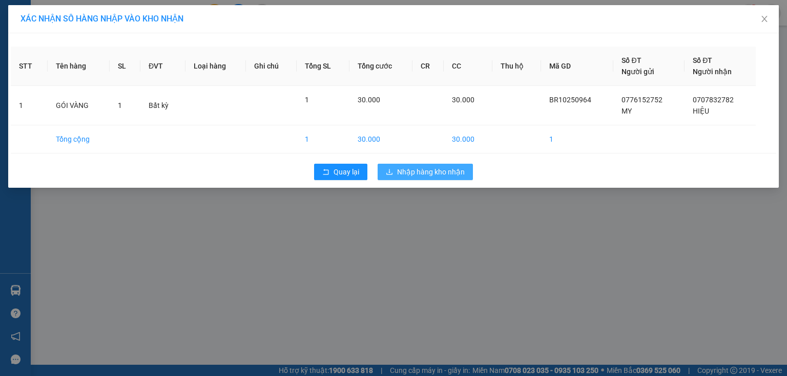
click at [416, 166] on span "Nhập hàng kho nhận" at bounding box center [431, 171] width 68 height 11
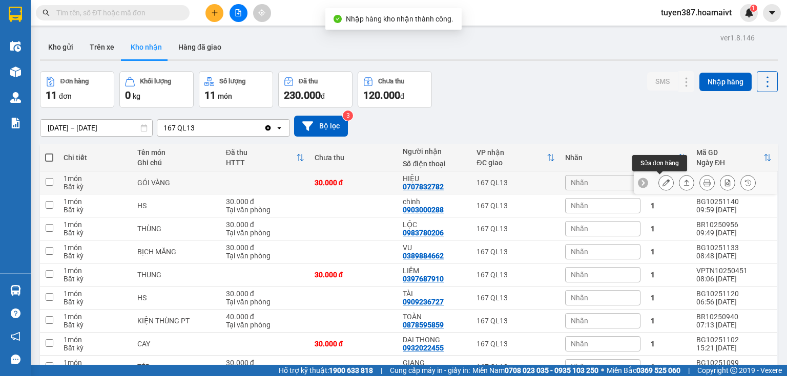
click at [662, 181] on icon at bounding box center [665, 182] width 7 height 7
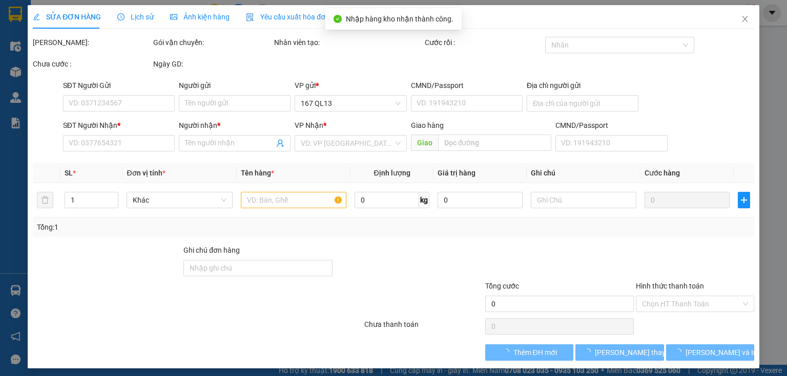
type input "0776152752"
type input "MY"
type input "0707832782"
type input "HIỆU"
type input "30.000"
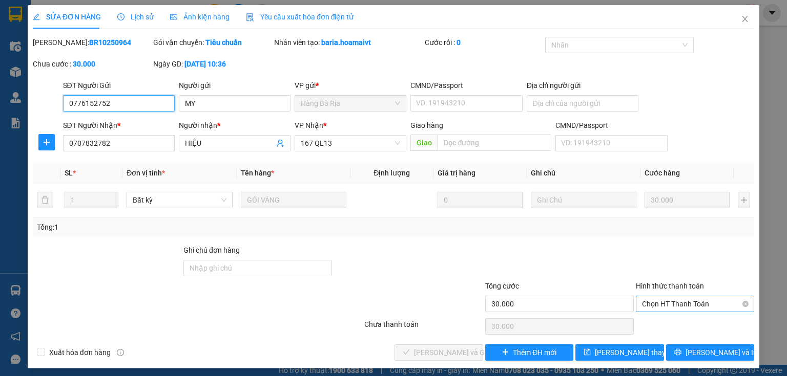
click at [684, 304] on span "Chọn HT Thanh Toán" at bounding box center [695, 304] width 106 height 15
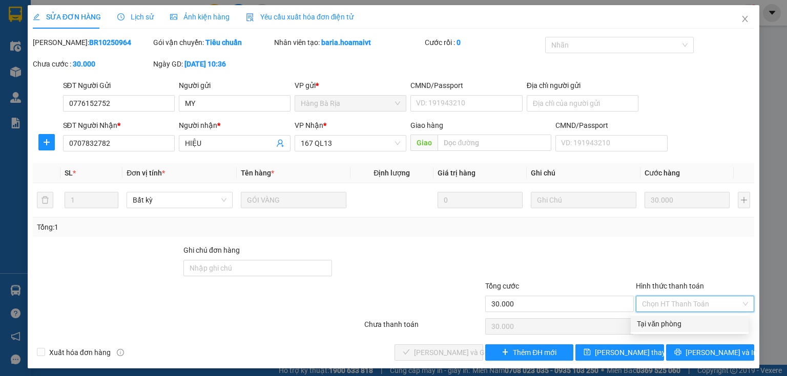
drag, startPoint x: 650, startPoint y: 324, endPoint x: 542, endPoint y: 339, distance: 109.6
click at [646, 324] on div "Tại văn phòng" at bounding box center [689, 324] width 105 height 11
type input "0"
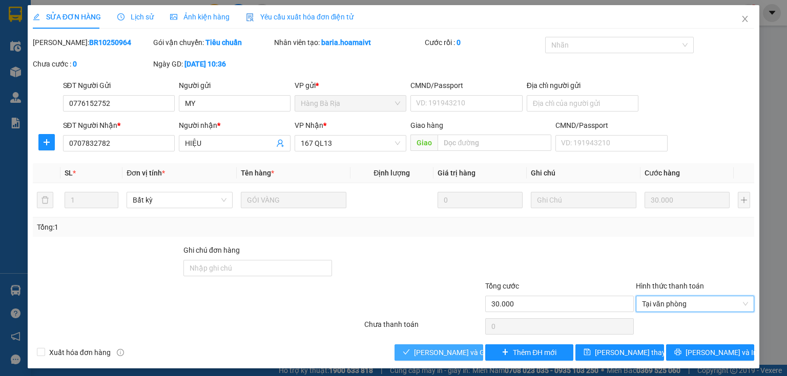
click at [469, 351] on button "[PERSON_NAME] và Giao hàng" at bounding box center [438, 353] width 89 height 16
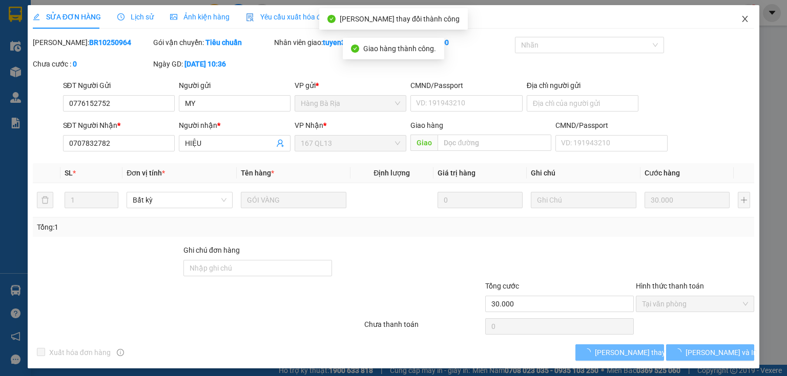
click at [740, 22] on icon "close" at bounding box center [744, 19] width 8 height 8
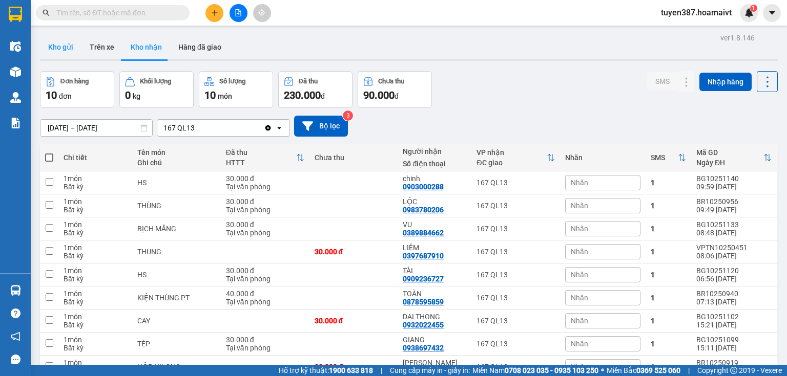
click at [54, 50] on button "Kho gửi" at bounding box center [60, 47] width 41 height 25
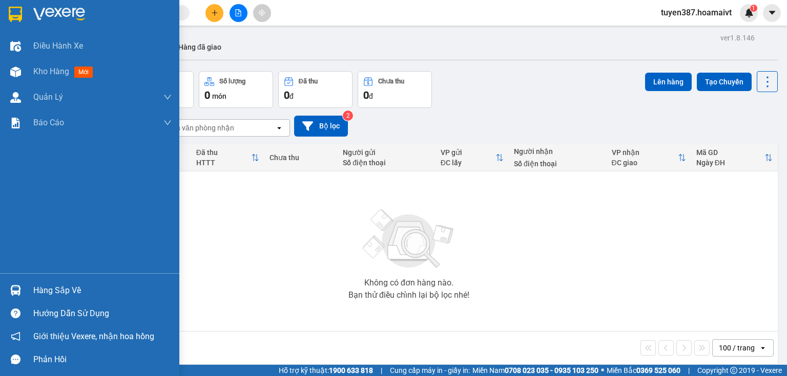
click at [14, 296] on div at bounding box center [16, 291] width 18 height 18
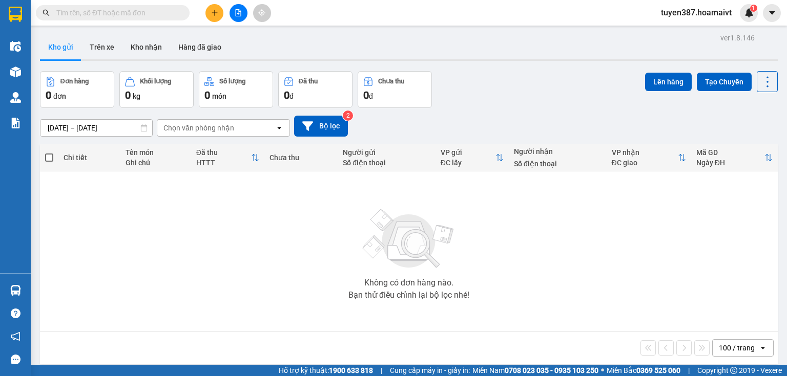
click at [533, 264] on section "Kết quả tìm kiếm ( 4 ) Bộ lọc Mã ĐH Trạng thái Món hàng Tổng cước Chưa cước Nhã…" at bounding box center [393, 188] width 787 height 376
click at [151, 49] on button "Kho nhận" at bounding box center [146, 47] width 48 height 25
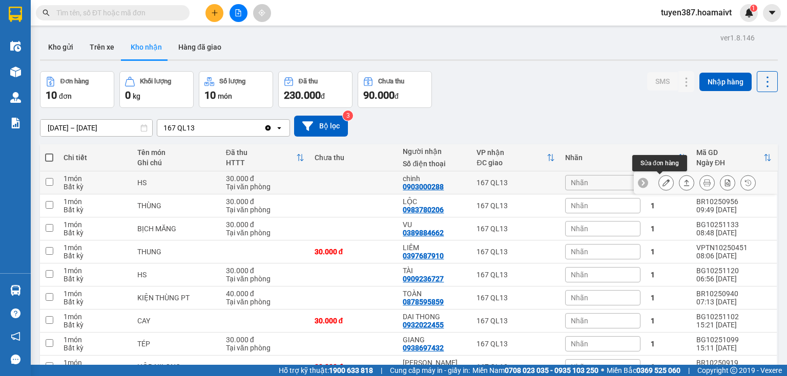
click at [662, 183] on icon at bounding box center [665, 182] width 7 height 7
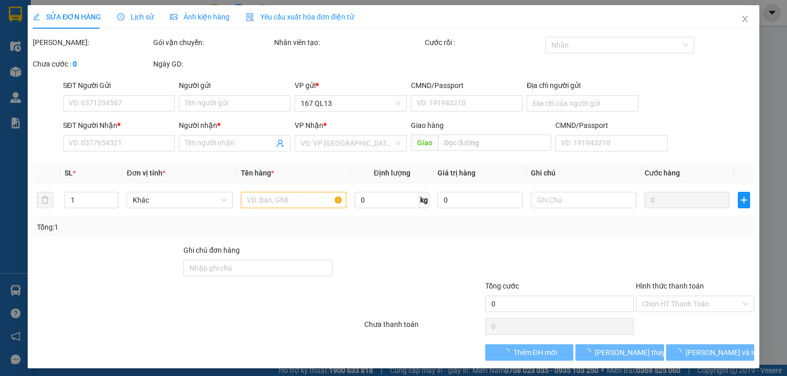
type input "0909787492"
type input "HÒA"
type input "0903000288"
type input "chinh"
type input "30.000"
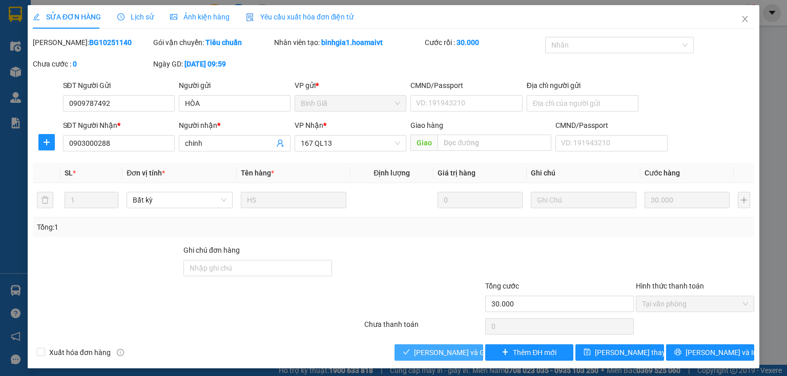
click at [457, 357] on span "[PERSON_NAME] và Giao hàng" at bounding box center [463, 352] width 98 height 11
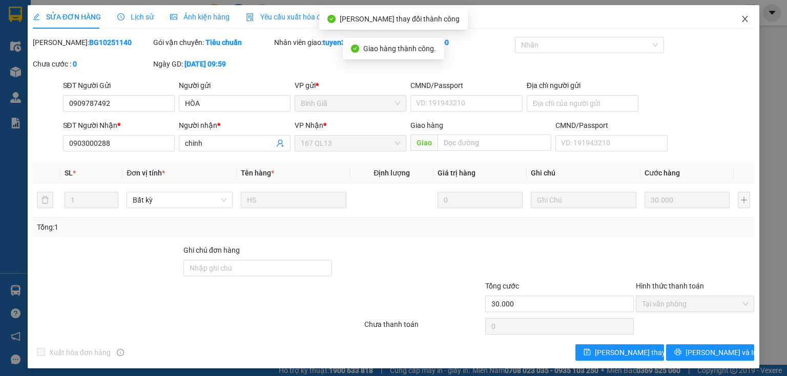
click at [740, 16] on icon "close" at bounding box center [744, 19] width 8 height 8
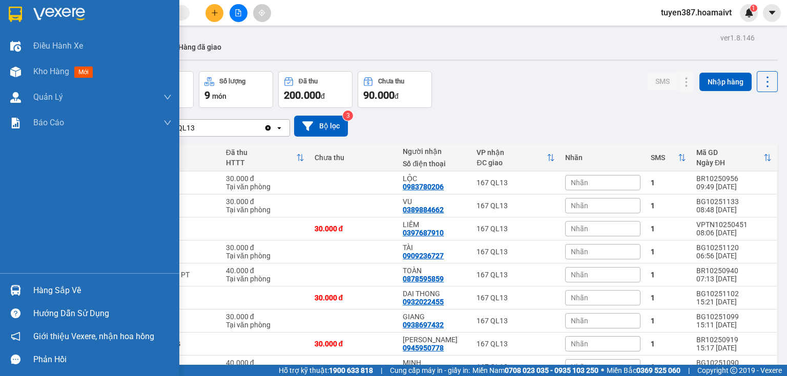
drag, startPoint x: 37, startPoint y: 287, endPoint x: 88, endPoint y: 285, distance: 50.7
click at [37, 286] on div "Hàng sắp về" at bounding box center [102, 290] width 138 height 15
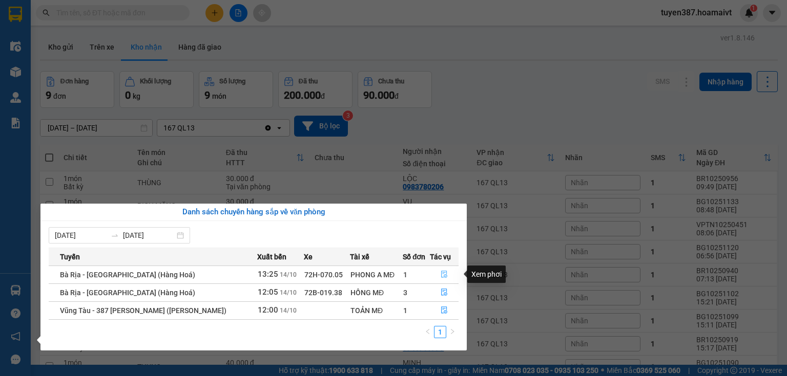
click at [443, 271] on icon "file-done" at bounding box center [444, 274] width 6 height 7
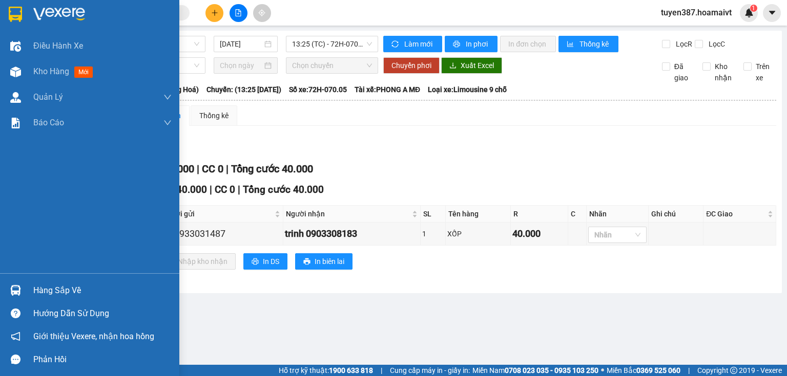
drag, startPoint x: 16, startPoint y: 291, endPoint x: 47, endPoint y: 288, distance: 30.9
click at [16, 291] on img at bounding box center [15, 290] width 11 height 11
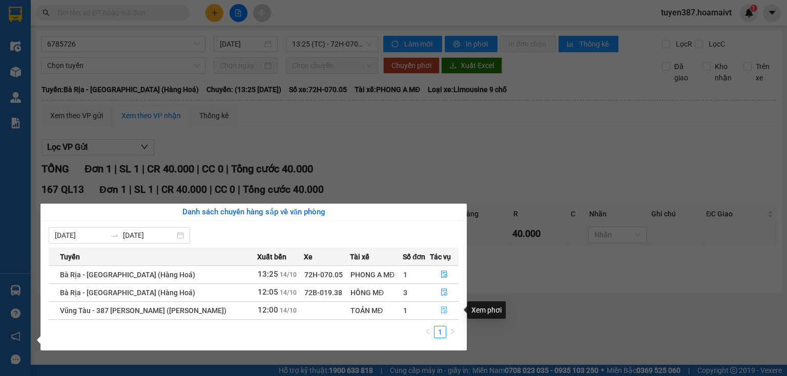
click at [440, 307] on icon "file-done" at bounding box center [443, 310] width 7 height 7
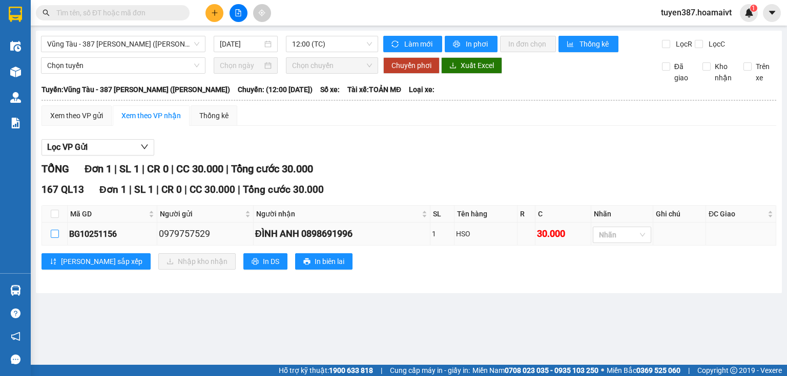
click at [57, 231] on input "checkbox" at bounding box center [55, 234] width 8 height 8
checkbox input "true"
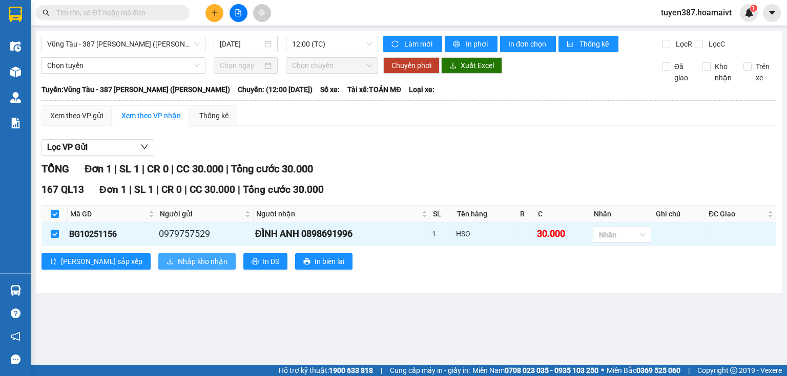
click at [178, 262] on span "Nhập kho nhận" at bounding box center [203, 261] width 50 height 11
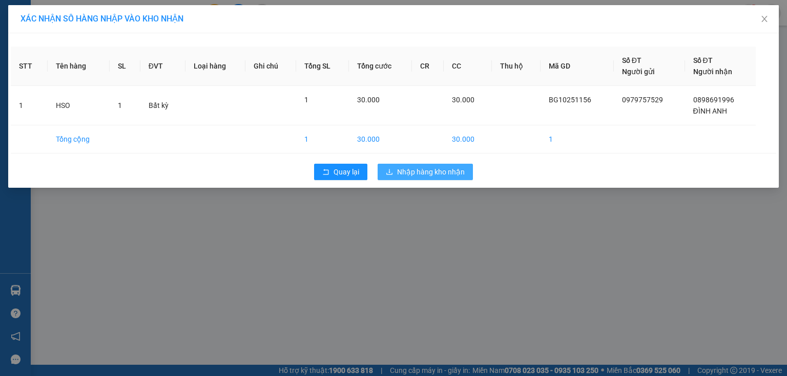
click at [421, 171] on span "Nhập hàng kho nhận" at bounding box center [431, 171] width 68 height 11
